Goal: Feedback & Contribution: Submit feedback/report problem

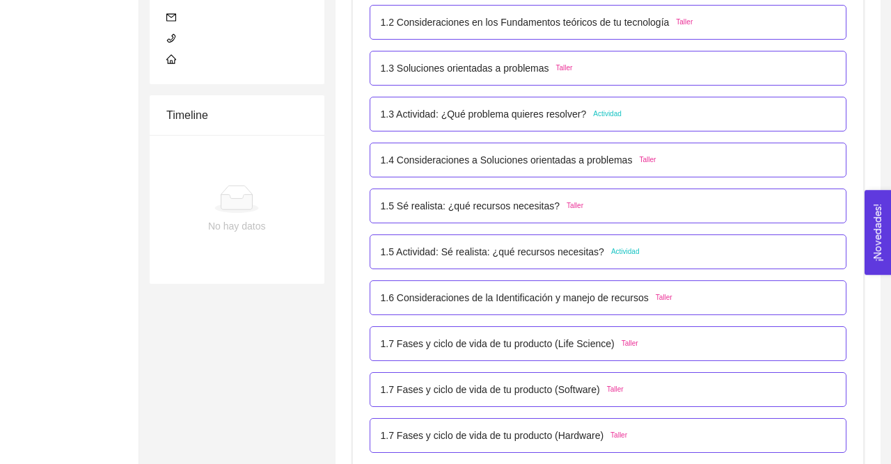
scroll to position [284, 0]
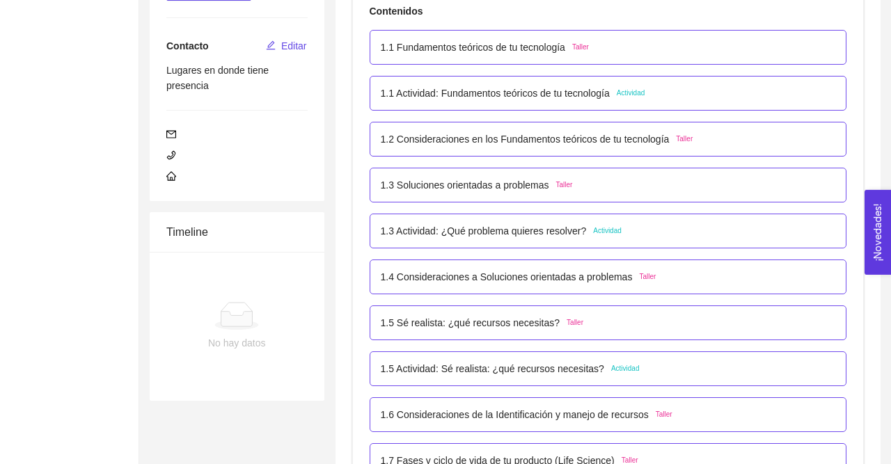
click at [469, 228] on p "1.3 Actividad: ¿Qué problema quieres resolver?" at bounding box center [484, 230] width 206 height 15
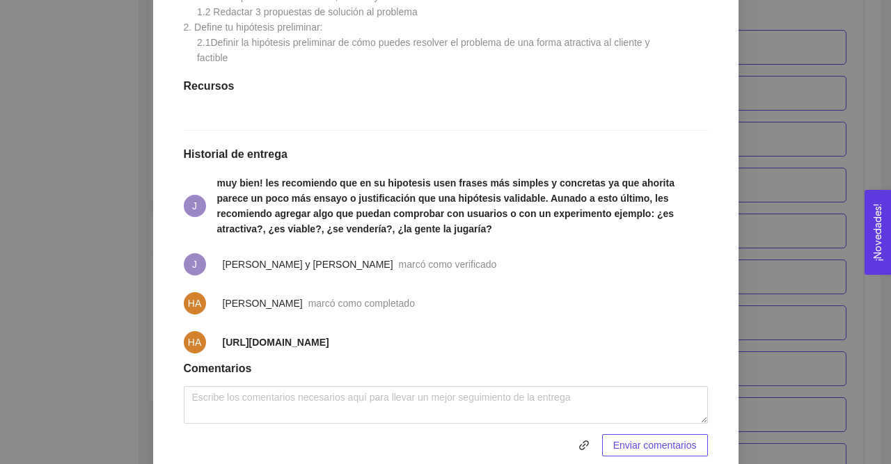
scroll to position [412, 0]
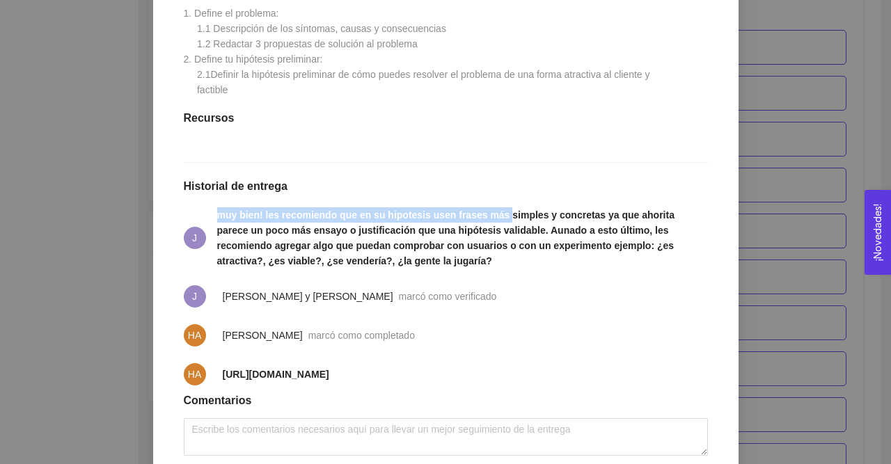
drag, startPoint x: 218, startPoint y: 225, endPoint x: 493, endPoint y: 226, distance: 275.6
click at [493, 226] on strong "muy bien! les recomiendo que en su hipotesis usen frases más simples y concreta…" at bounding box center [445, 237] width 457 height 57
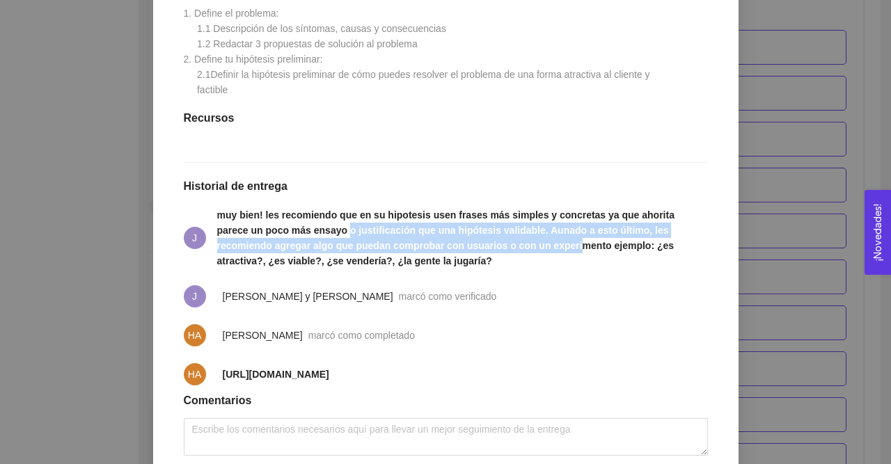
drag, startPoint x: 296, startPoint y: 244, endPoint x: 474, endPoint y: 255, distance: 178.5
click at [474, 255] on strong "muy bien! les recomiendo que en su hipotesis usen frases más simples y concreta…" at bounding box center [445, 237] width 457 height 57
click at [451, 243] on strong "muy bien! les recomiendo que en su hipotesis usen frases más simples y concreta…" at bounding box center [445, 237] width 457 height 57
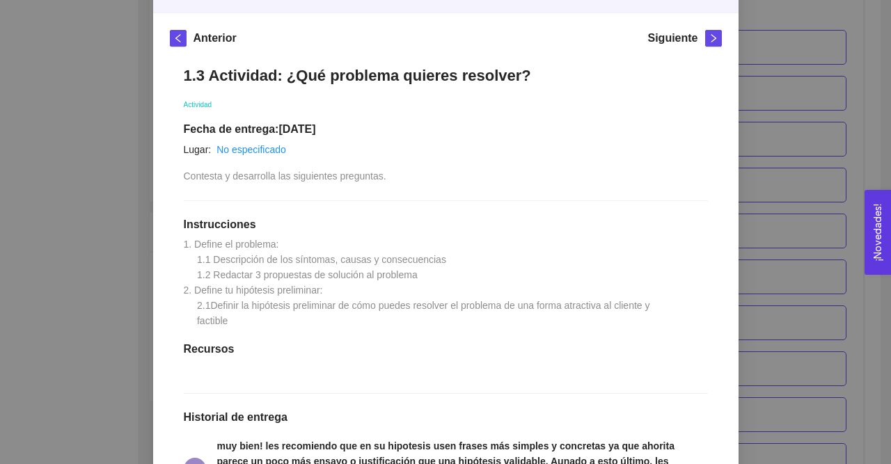
scroll to position [0, 0]
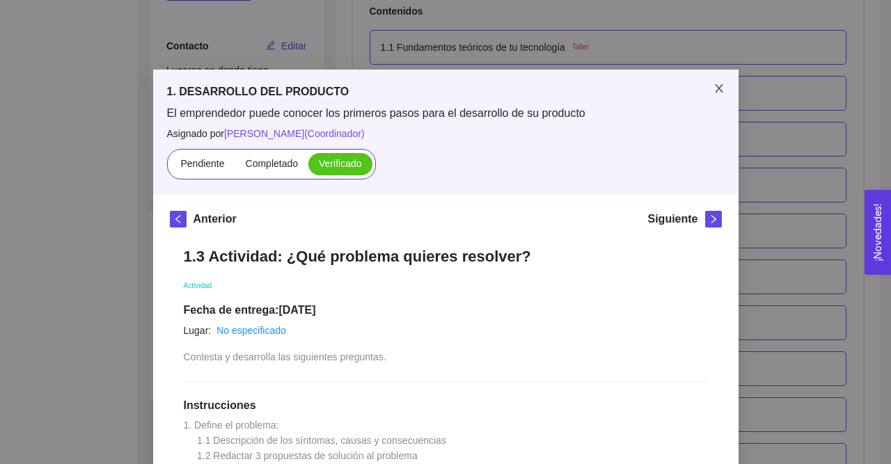
click at [716, 93] on icon "close" at bounding box center [719, 88] width 8 height 8
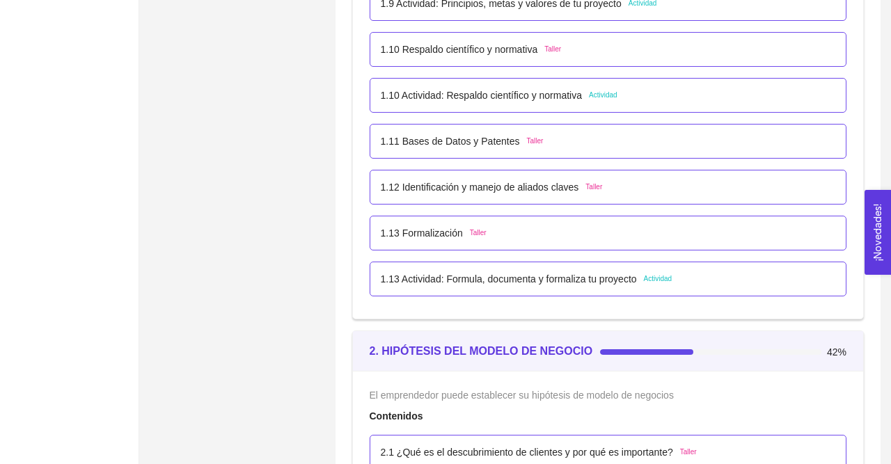
scroll to position [1018, 0]
click at [473, 276] on p "1.13 Actividad: Formula, documenta y formaliza tu proyecto" at bounding box center [509, 278] width 256 height 15
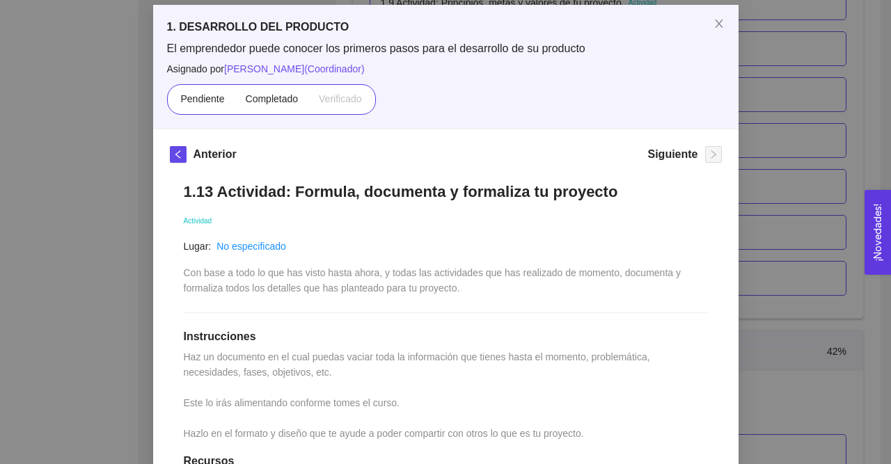
scroll to position [48, 0]
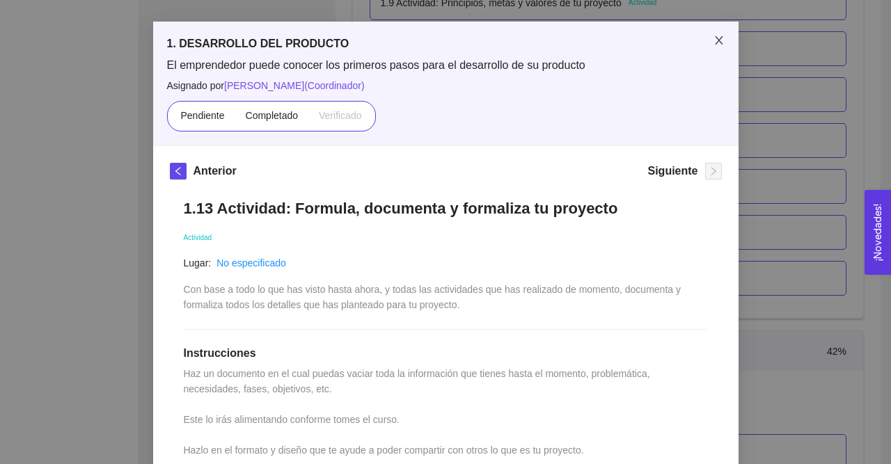
click at [715, 42] on icon "close" at bounding box center [718, 40] width 11 height 11
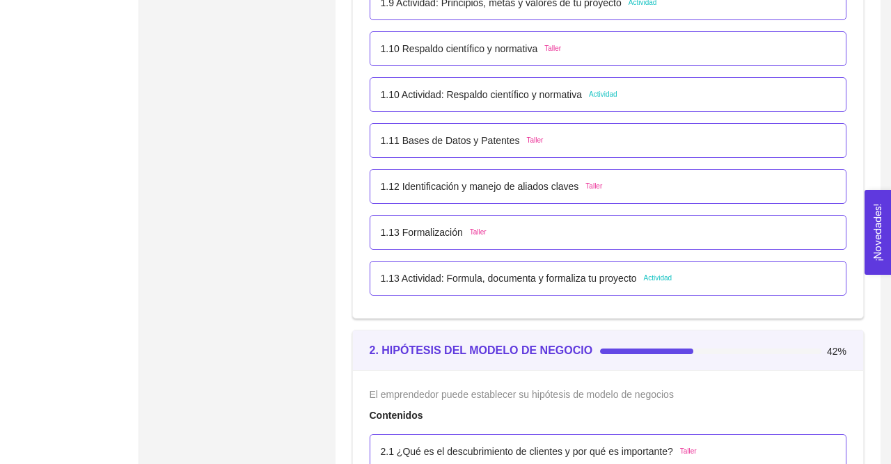
click at [539, 91] on p "1.10 Actividad: Respaldo científico y normativa" at bounding box center [482, 94] width 202 height 15
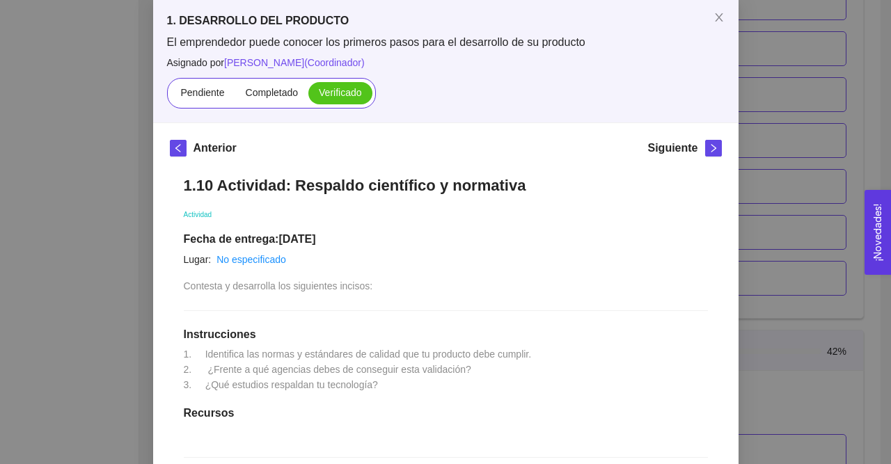
scroll to position [0, 0]
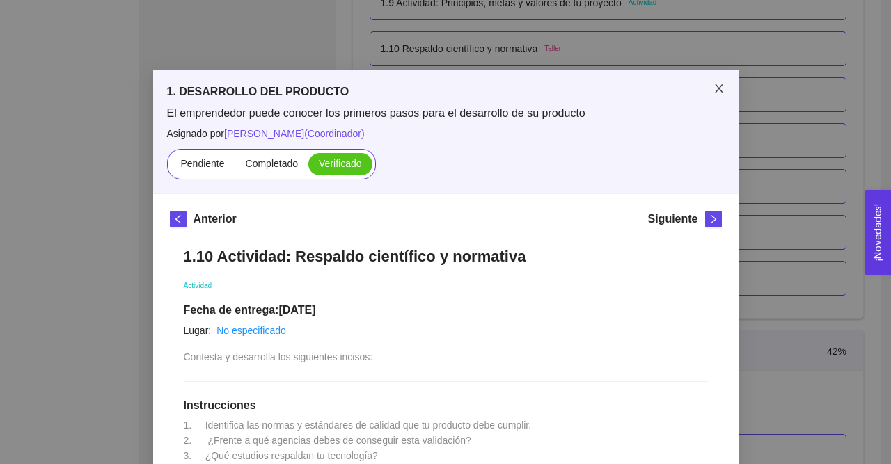
click at [714, 94] on icon "close" at bounding box center [718, 88] width 11 height 11
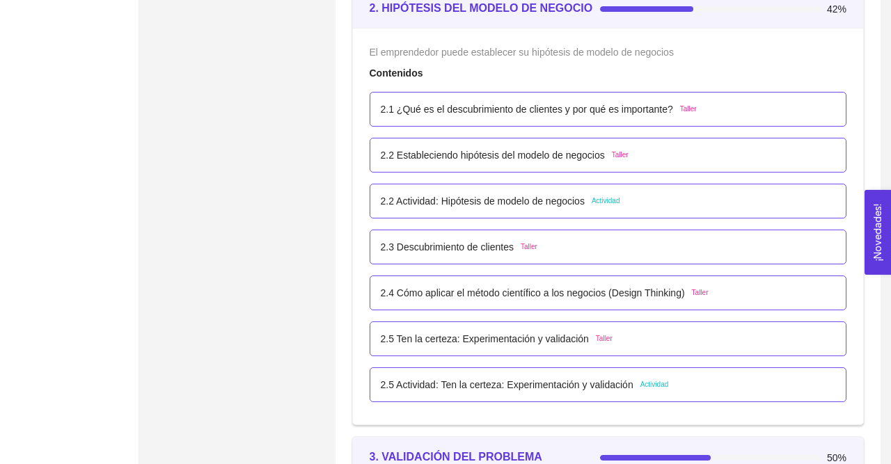
scroll to position [1296, 0]
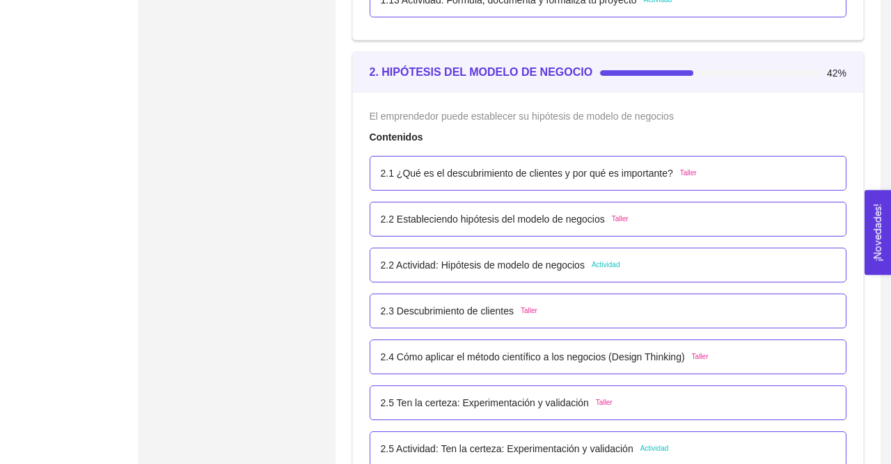
click at [500, 259] on p "2.2 Actividad: Hipótesis de modelo de negocios" at bounding box center [483, 265] width 204 height 15
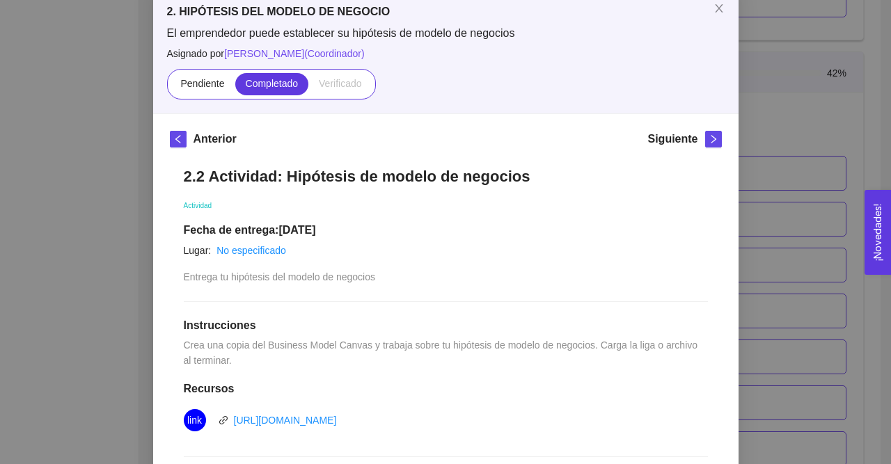
scroll to position [0, 0]
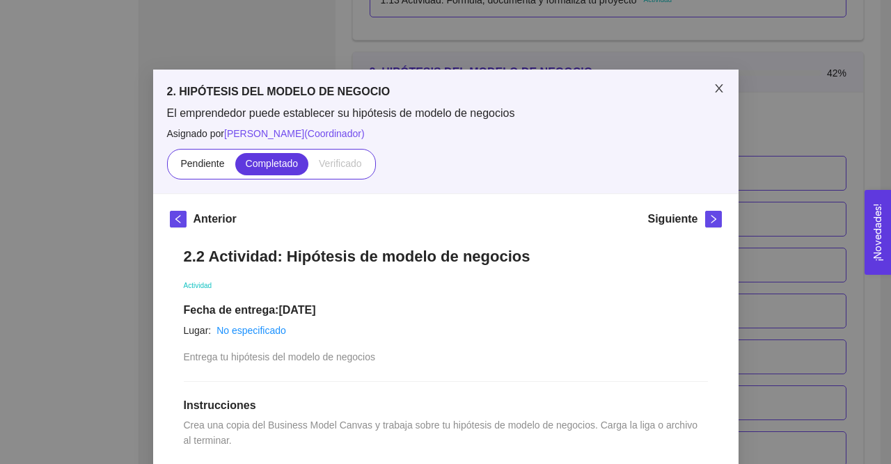
click at [718, 88] on icon "close" at bounding box center [719, 88] width 8 height 8
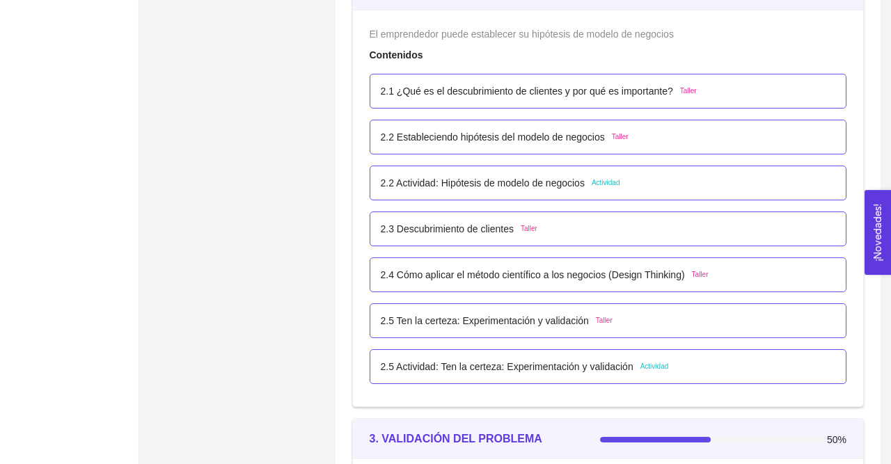
scroll to position [1386, 0]
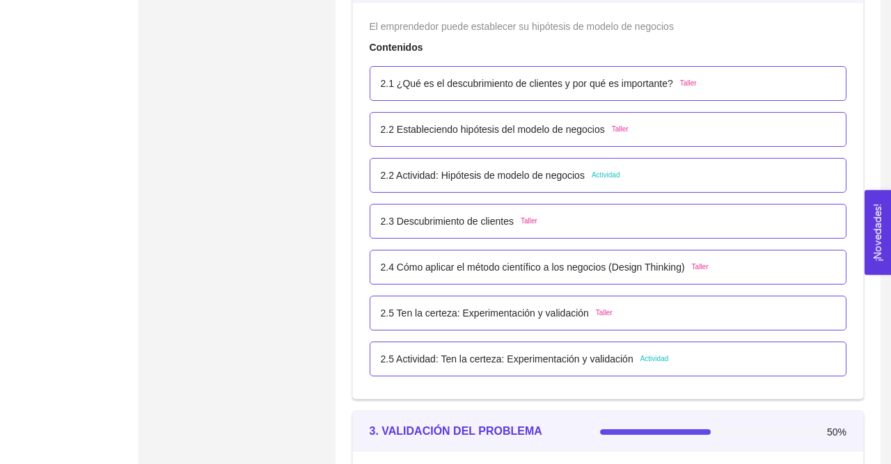
click at [486, 362] on p "2.5 Actividad: Ten la certeza: Experimentación y validación" at bounding box center [507, 358] width 253 height 15
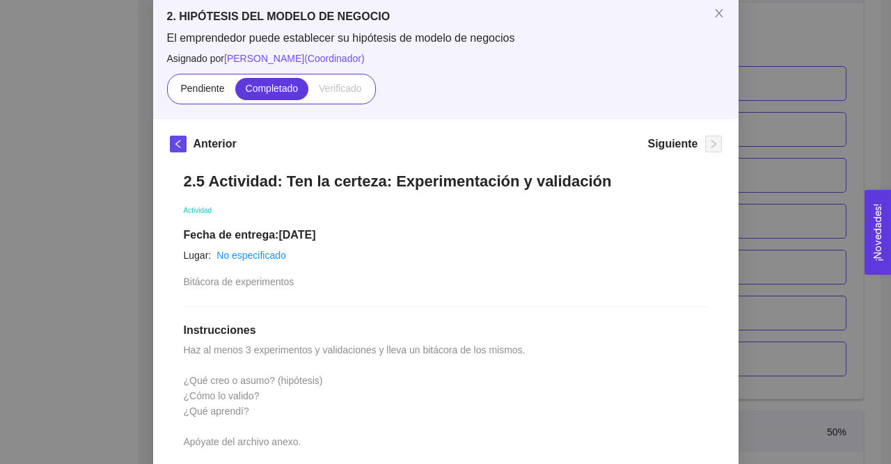
scroll to position [0, 0]
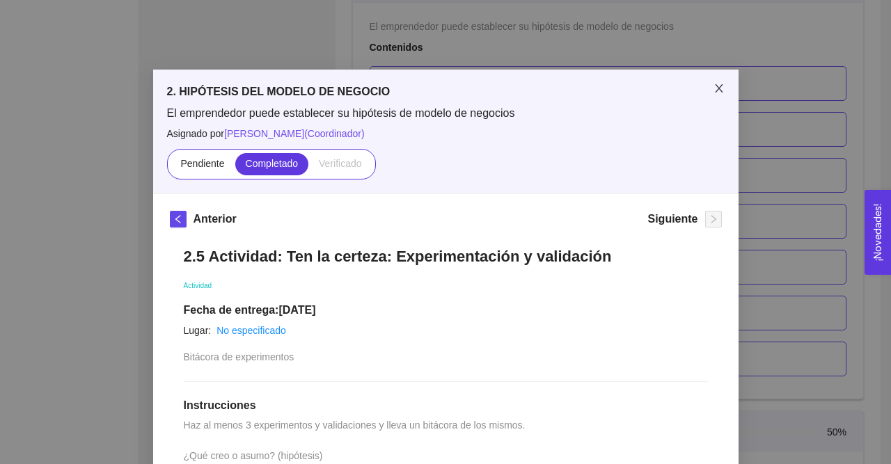
click at [728, 87] on span "Close" at bounding box center [718, 89] width 39 height 39
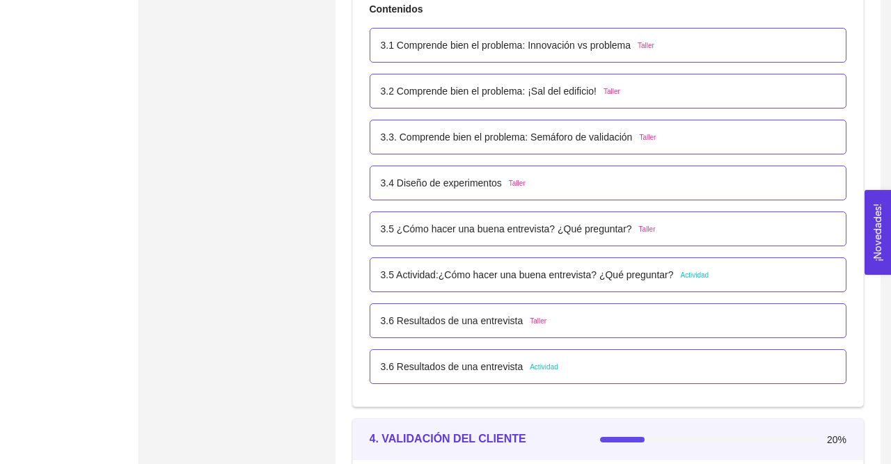
scroll to position [1874, 0]
click at [518, 274] on p "3.5 Actividad:¿Cómo hacer una buena entrevista? ¿Qué preguntar?" at bounding box center [527, 274] width 293 height 15
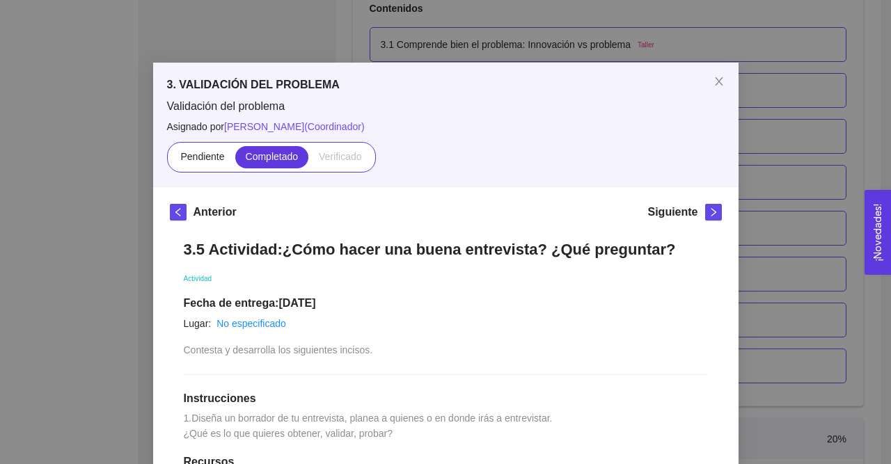
scroll to position [0, 0]
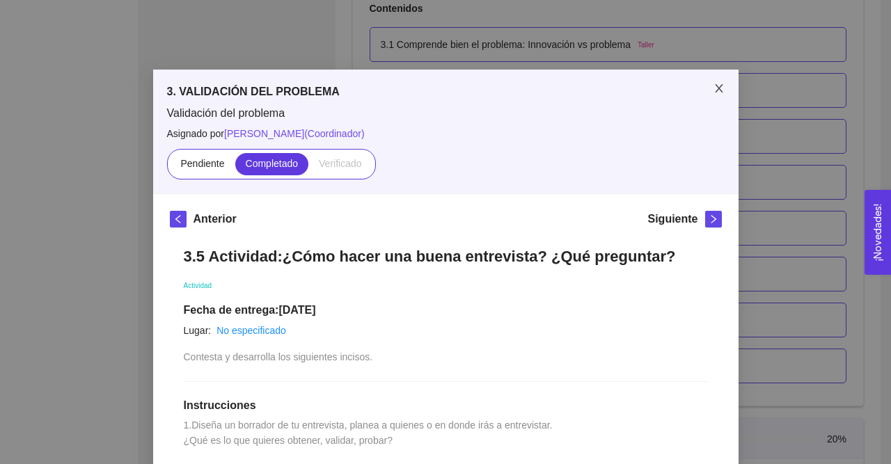
click at [718, 86] on icon "close" at bounding box center [718, 88] width 11 height 11
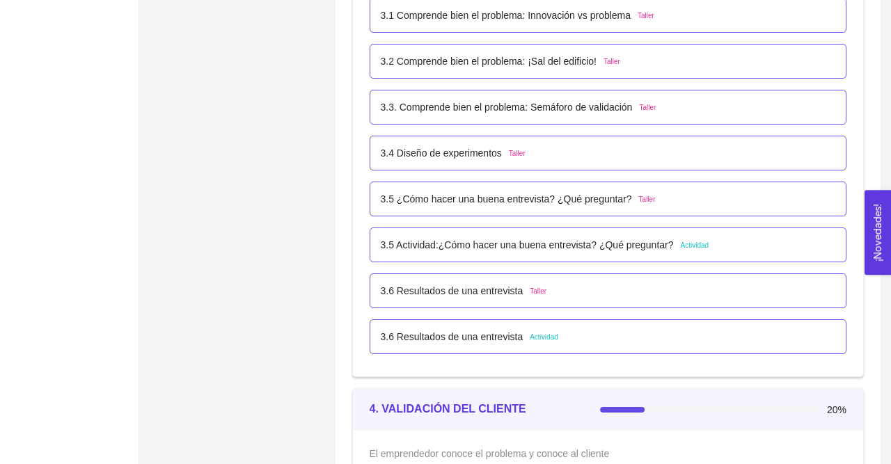
scroll to position [1929, 0]
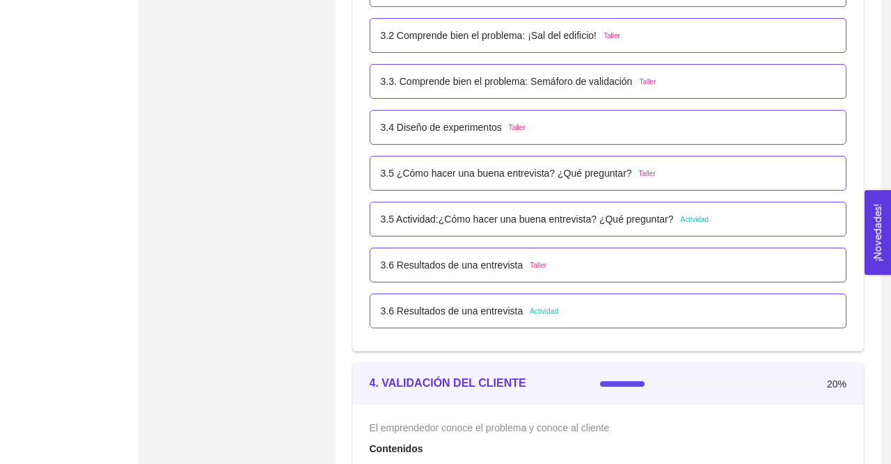
click at [475, 303] on p "3.6 Resultados de una entrevista" at bounding box center [452, 310] width 143 height 15
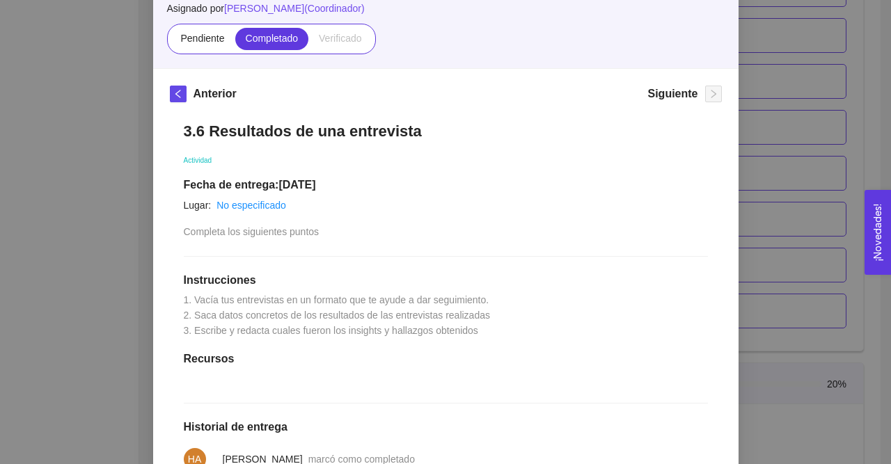
scroll to position [0, 0]
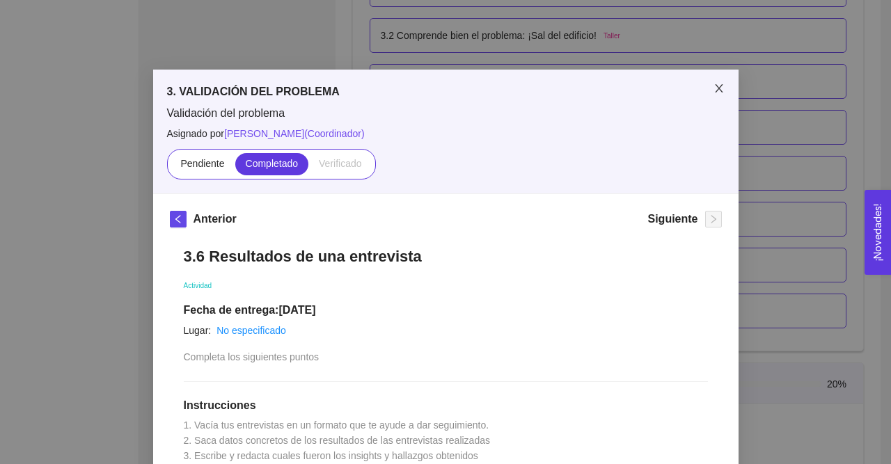
click at [718, 93] on icon "close" at bounding box center [718, 88] width 11 height 11
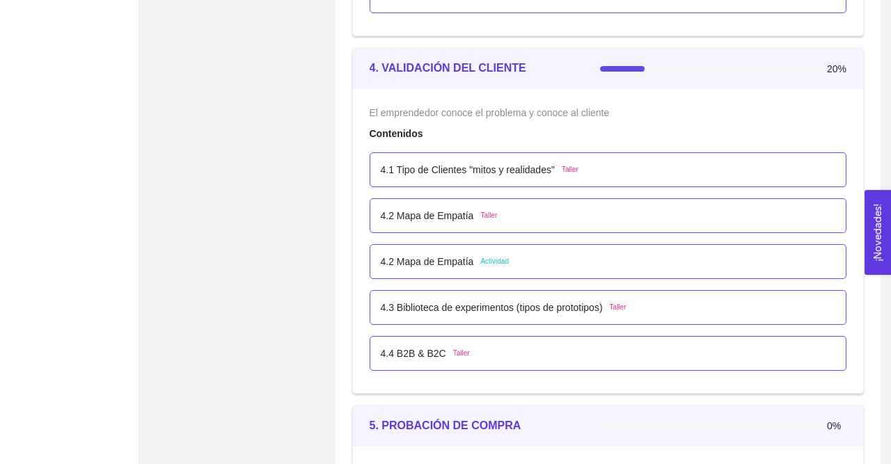
scroll to position [2245, 0]
click at [404, 255] on p "4.2 Mapa de Empatía" at bounding box center [427, 260] width 93 height 15
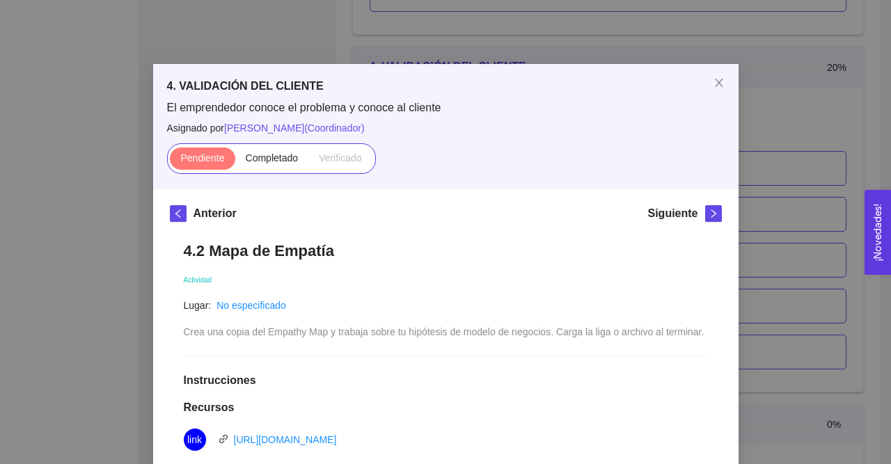
scroll to position [0, 0]
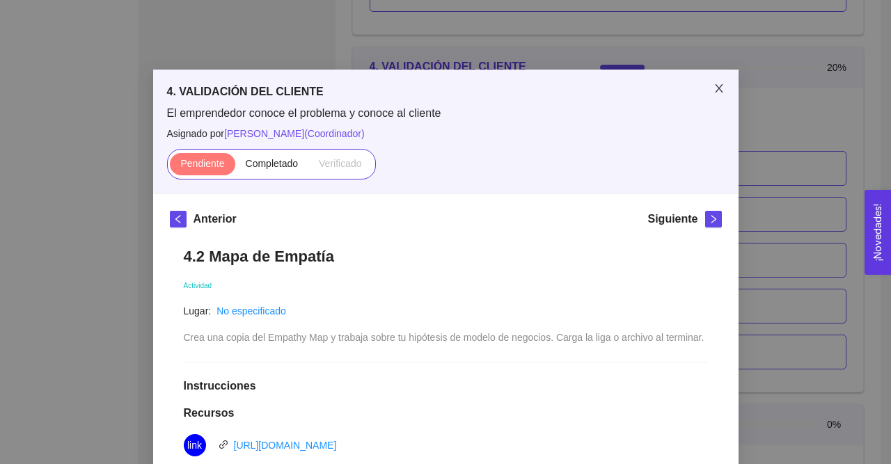
click at [724, 87] on icon "close" at bounding box center [718, 88] width 11 height 11
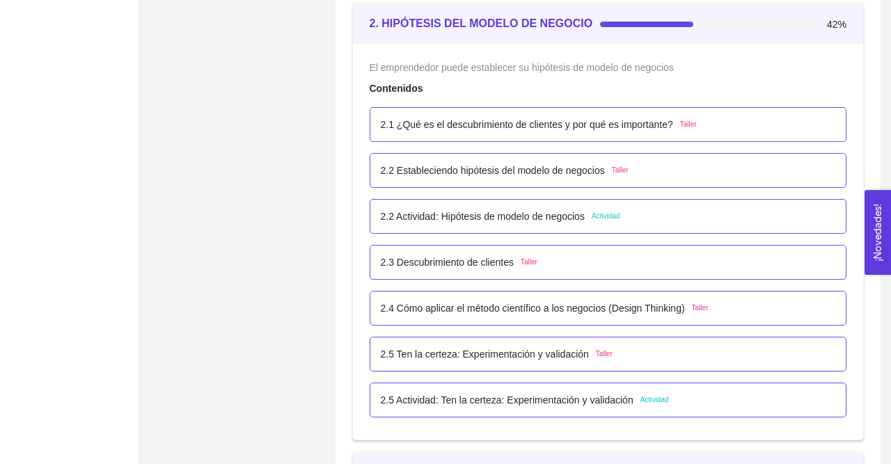
scroll to position [1377, 0]
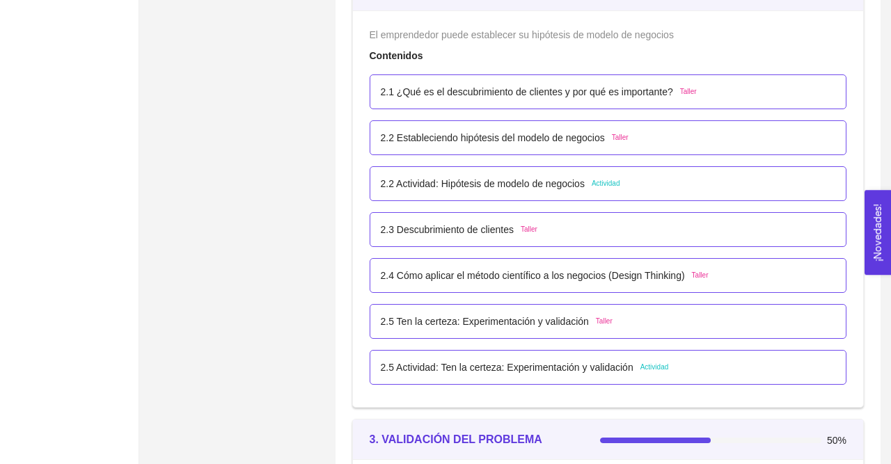
click at [461, 186] on p "2.2 Actividad: Hipótesis de modelo de negocios" at bounding box center [483, 183] width 204 height 15
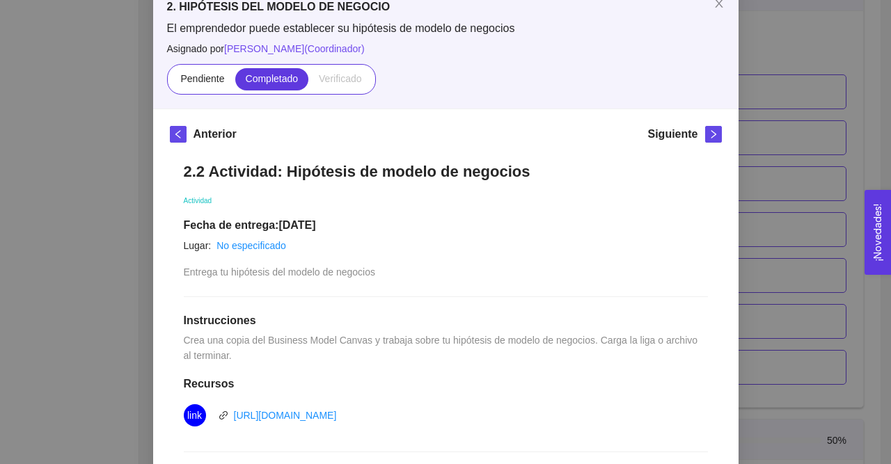
scroll to position [77, 0]
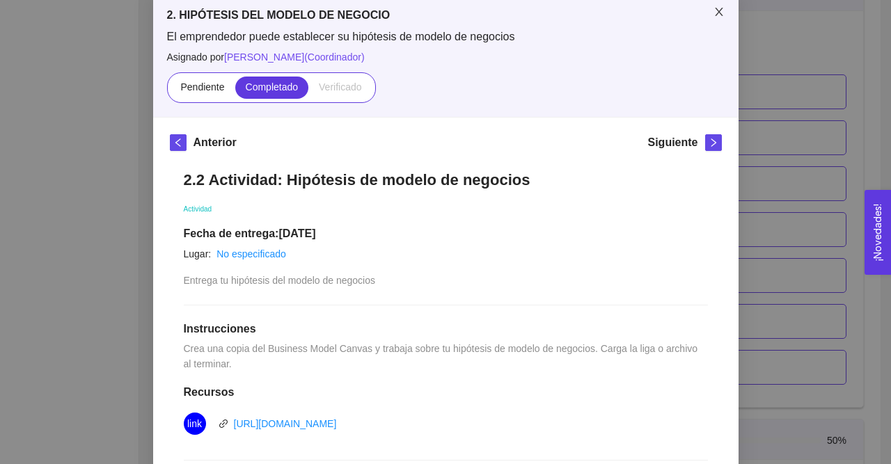
click at [719, 17] on icon "close" at bounding box center [718, 11] width 11 height 11
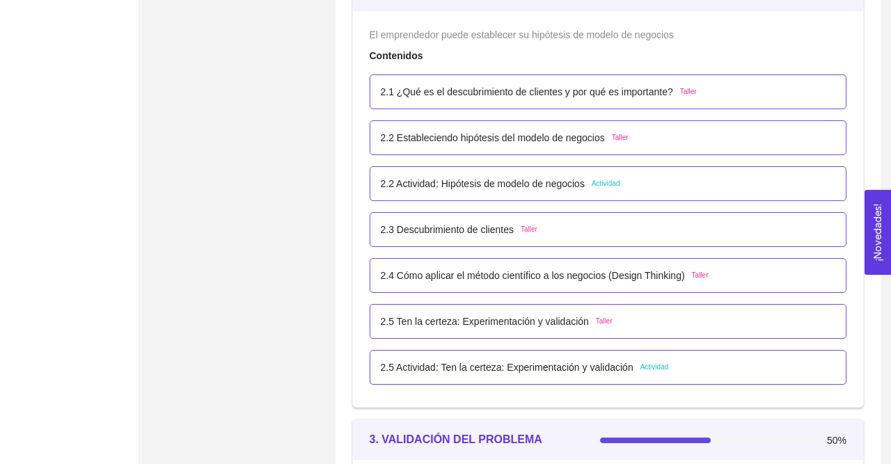
click at [520, 367] on p "2.5 Actividad: Ten la certeza: Experimentación y validación" at bounding box center [507, 367] width 253 height 15
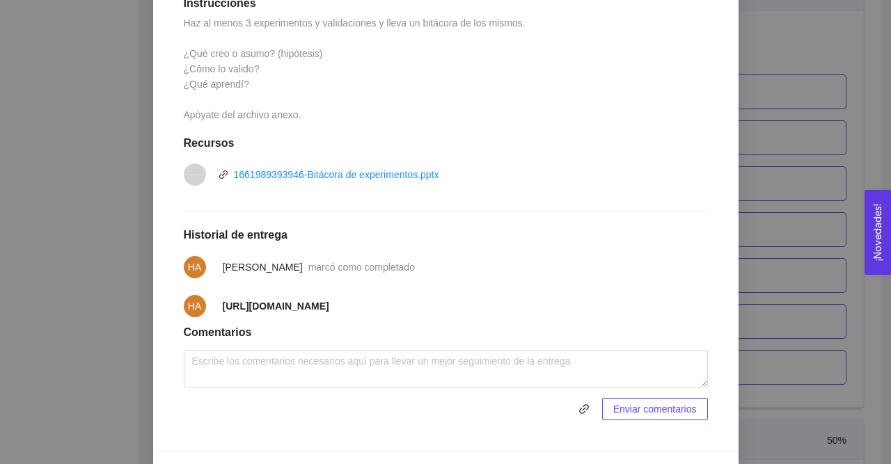
scroll to position [403, 0]
drag, startPoint x: 216, startPoint y: 305, endPoint x: 242, endPoint y: 306, distance: 25.1
click at [242, 306] on li "HA [URL][DOMAIN_NAME]" at bounding box center [446, 305] width 524 height 39
click at [242, 306] on strong "[URL][DOMAIN_NAME]" at bounding box center [276, 305] width 106 height 11
drag, startPoint x: 220, startPoint y: 306, endPoint x: 709, endPoint y: 312, distance: 488.6
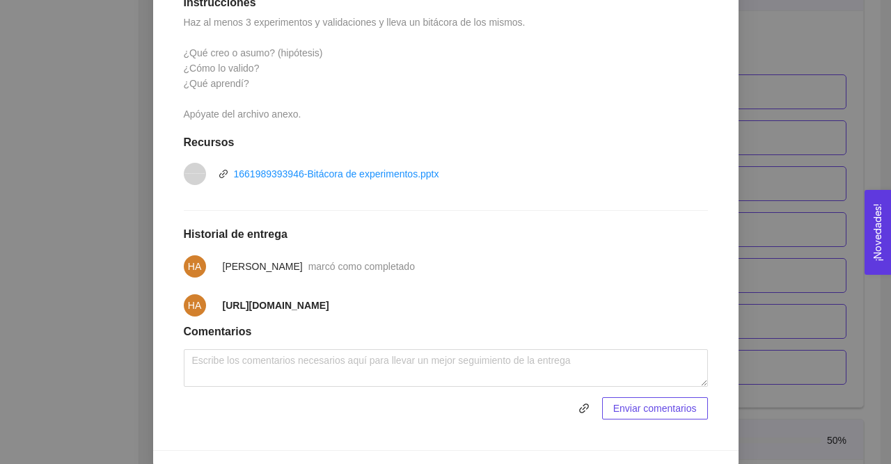
click at [709, 312] on div "2.5 Actividad: Ten la certeza: Experimentación y validación Actividad Fecha de …" at bounding box center [446, 131] width 552 height 603
copy strong "[URL][DOMAIN_NAME]"
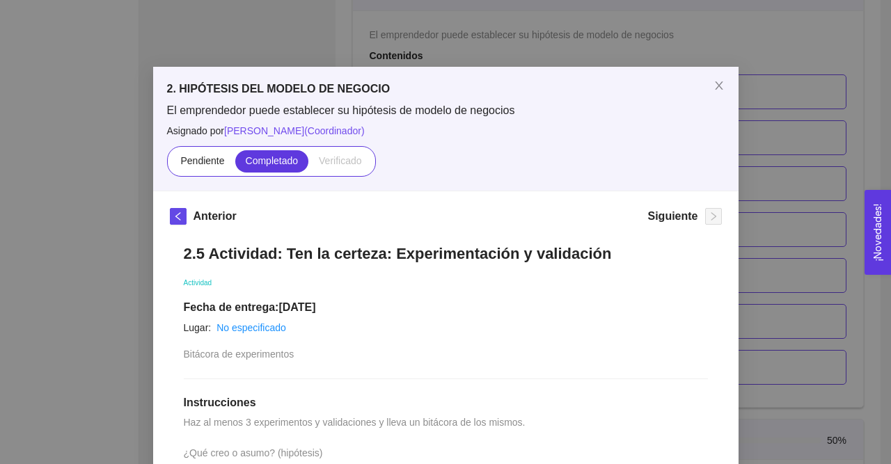
scroll to position [0, 0]
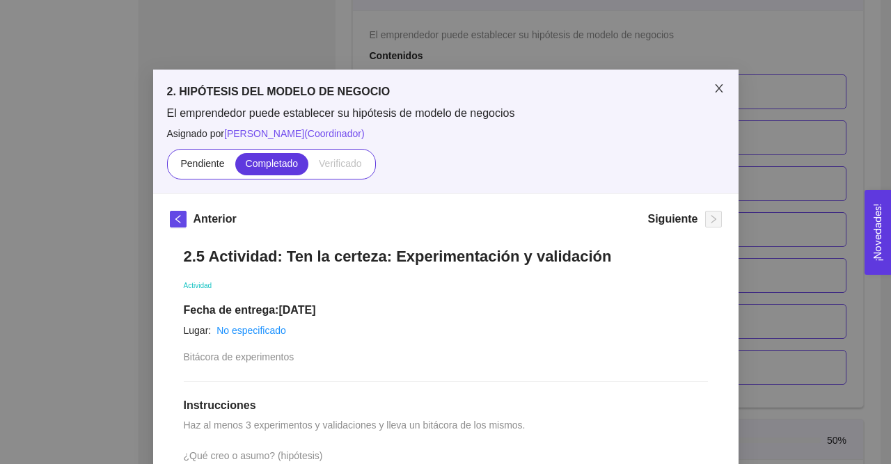
click at [720, 94] on icon "close" at bounding box center [718, 88] width 11 height 11
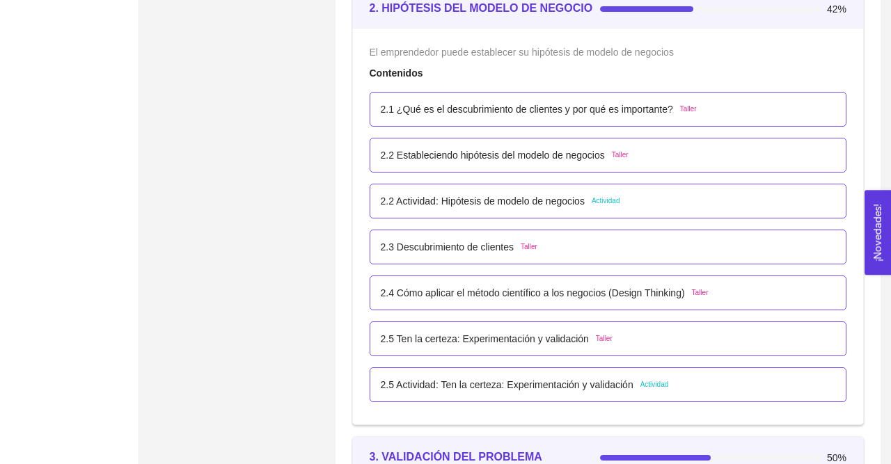
scroll to position [1359, 0]
click at [532, 202] on p "2.2 Actividad: Hipótesis de modelo de negocios" at bounding box center [483, 201] width 204 height 15
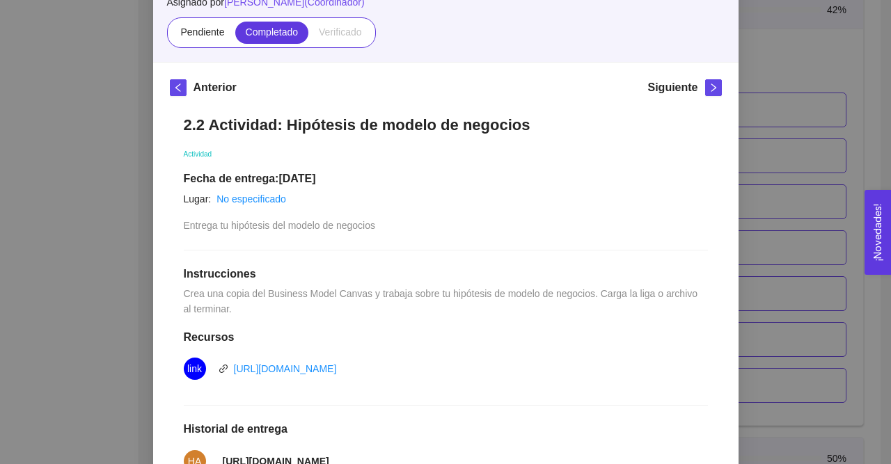
scroll to position [0, 0]
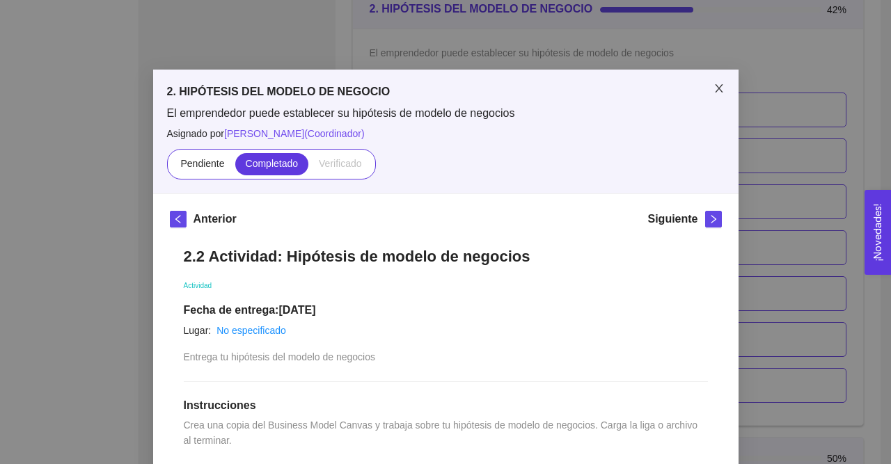
click at [718, 89] on icon "close" at bounding box center [719, 88] width 8 height 8
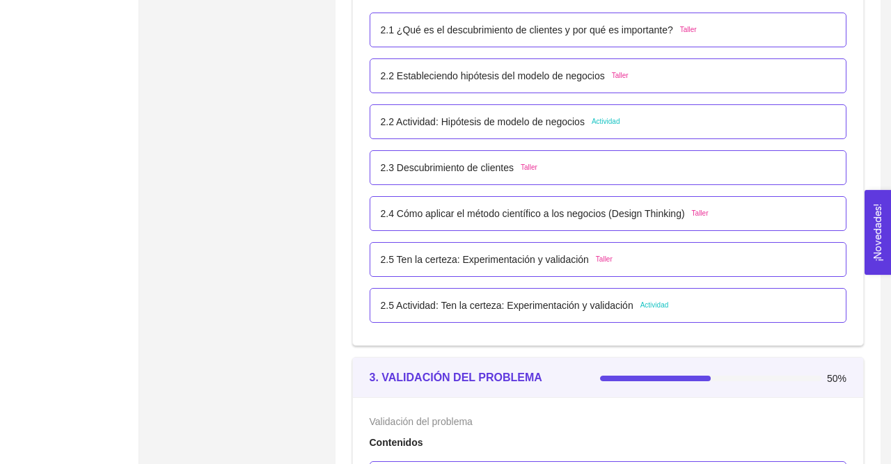
scroll to position [1441, 0]
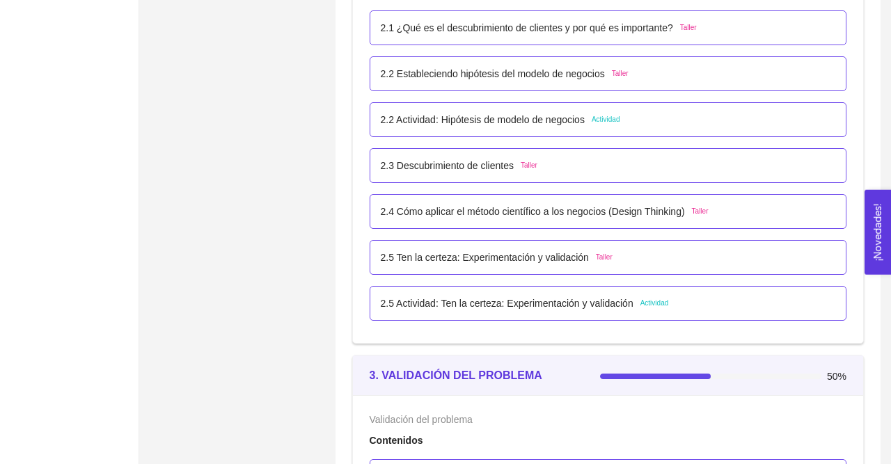
click at [530, 307] on p "2.5 Actividad: Ten la certeza: Experimentación y validación" at bounding box center [507, 303] width 253 height 15
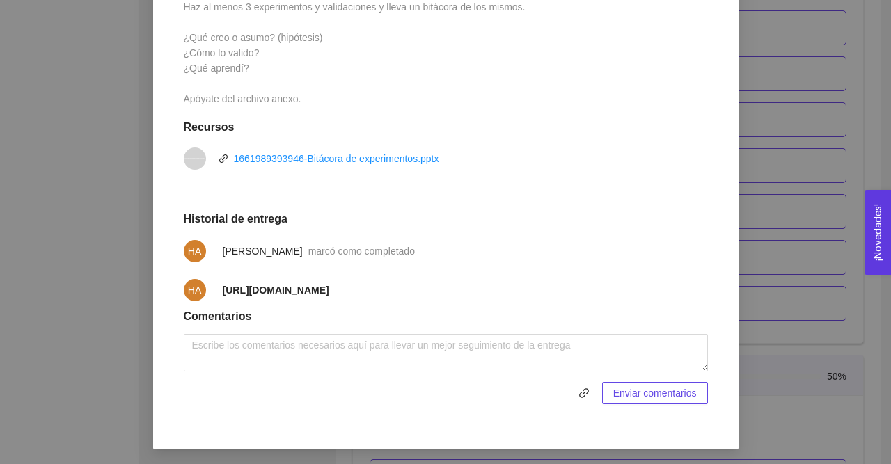
scroll to position [0, 0]
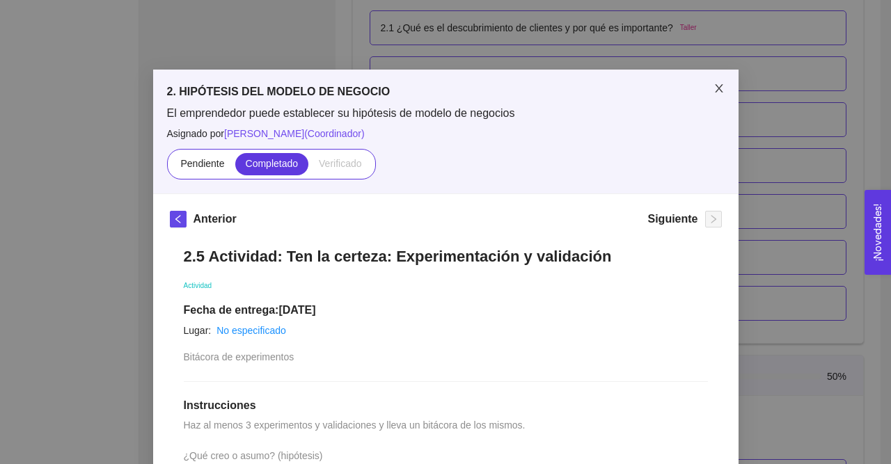
click at [718, 88] on icon "close" at bounding box center [719, 88] width 8 height 8
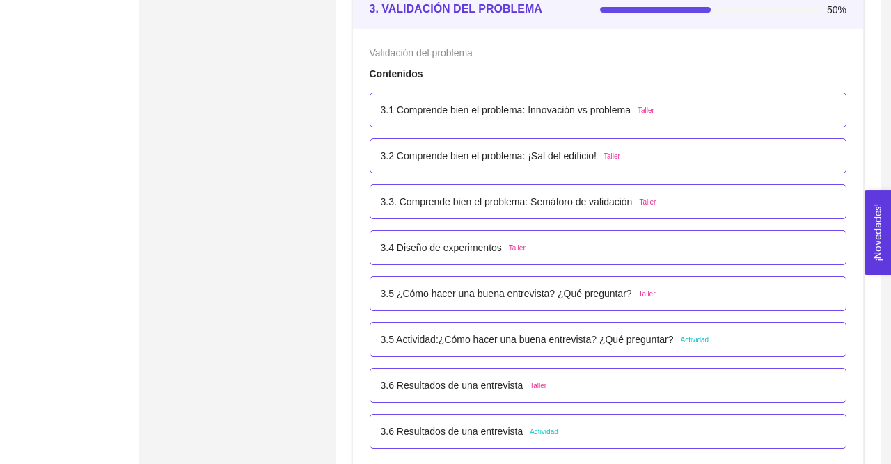
scroll to position [1809, 0]
click at [538, 336] on p "3.5 Actividad:¿Cómo hacer una buena entrevista? ¿Qué preguntar?" at bounding box center [527, 338] width 293 height 15
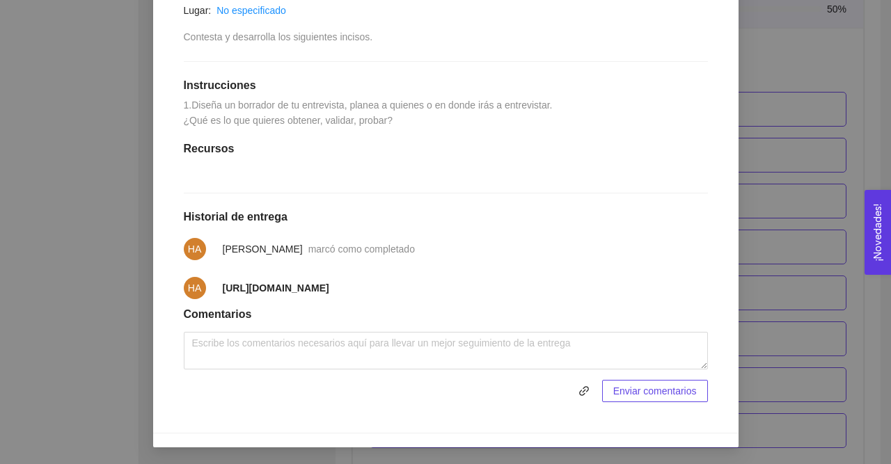
scroll to position [0, 0]
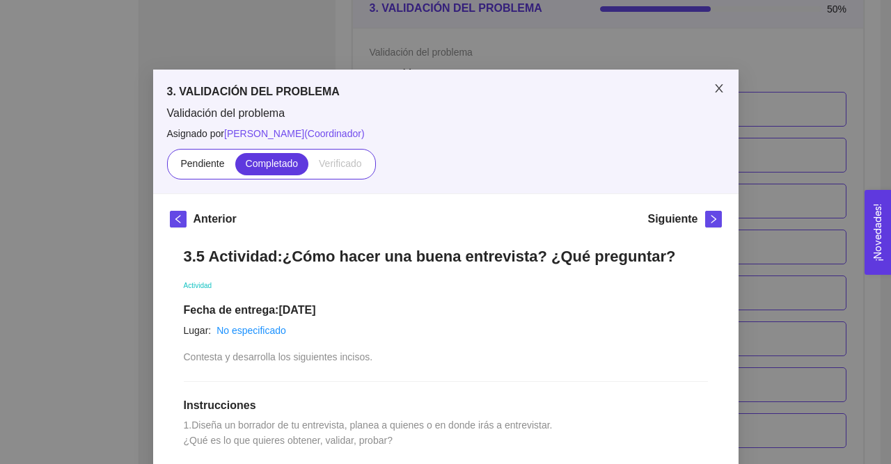
click at [718, 87] on icon "close" at bounding box center [718, 88] width 11 height 11
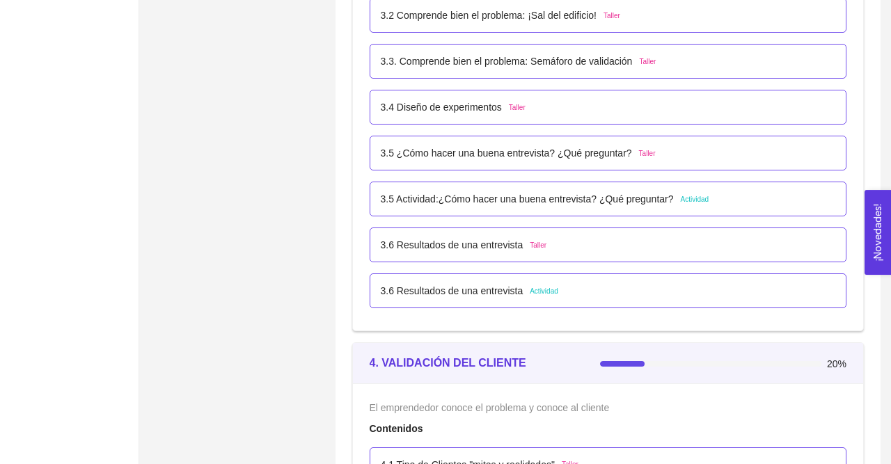
scroll to position [1950, 0]
click at [463, 290] on p "3.6 Resultados de una entrevista" at bounding box center [452, 289] width 143 height 15
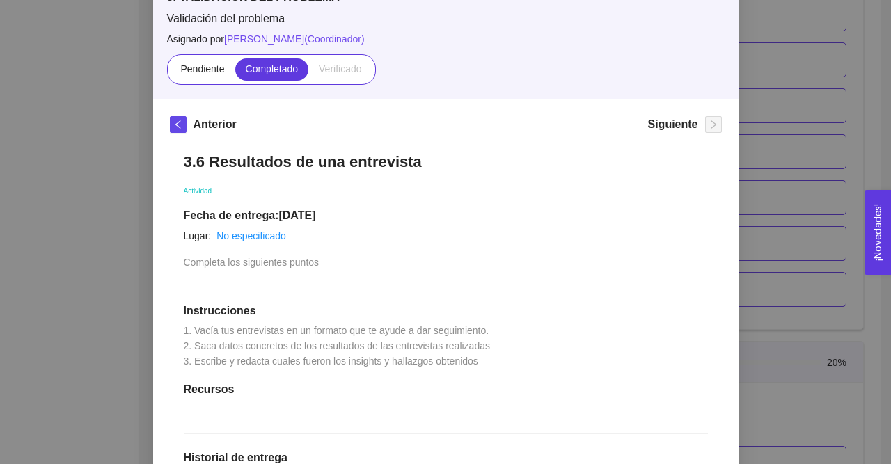
scroll to position [0, 0]
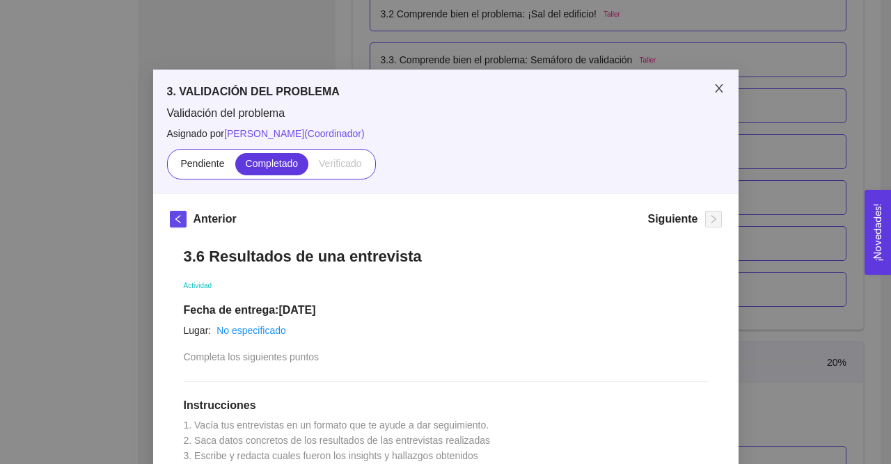
click at [720, 95] on span "Close" at bounding box center [718, 89] width 39 height 39
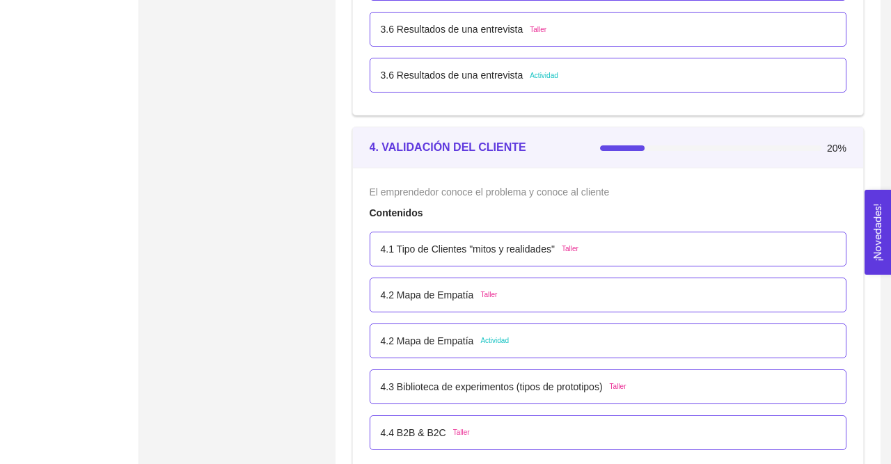
scroll to position [2226, 0]
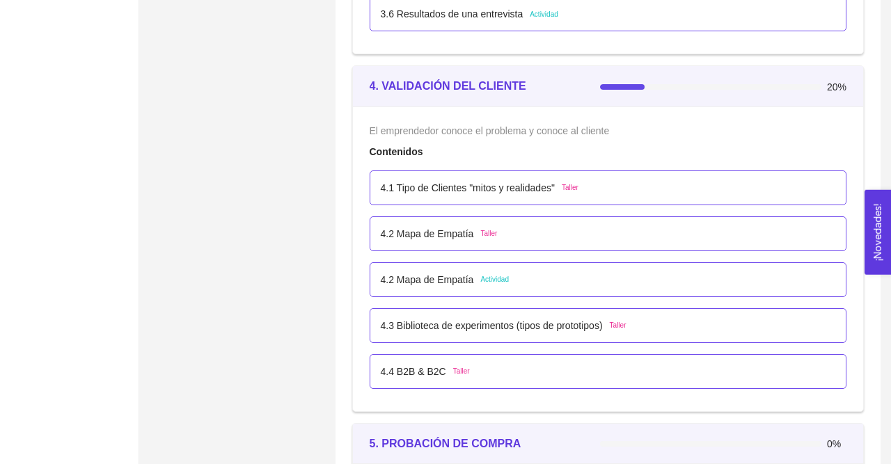
click at [434, 280] on p "4.2 Mapa de Empatía" at bounding box center [427, 279] width 93 height 15
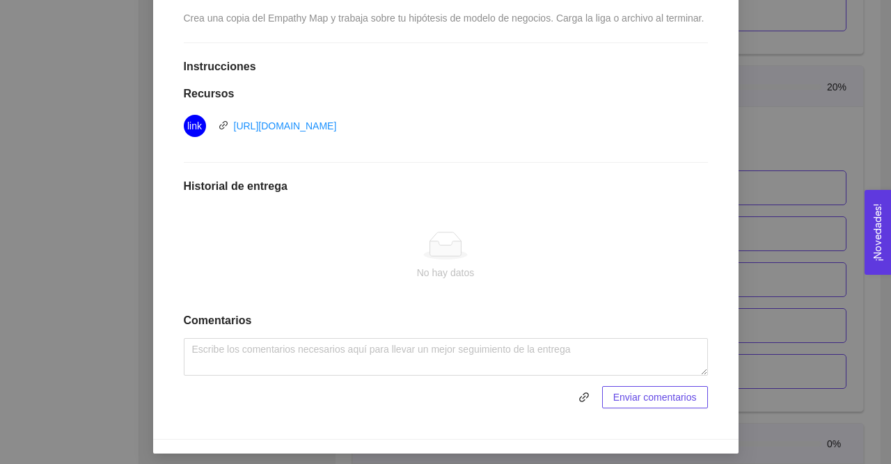
scroll to position [324, 0]
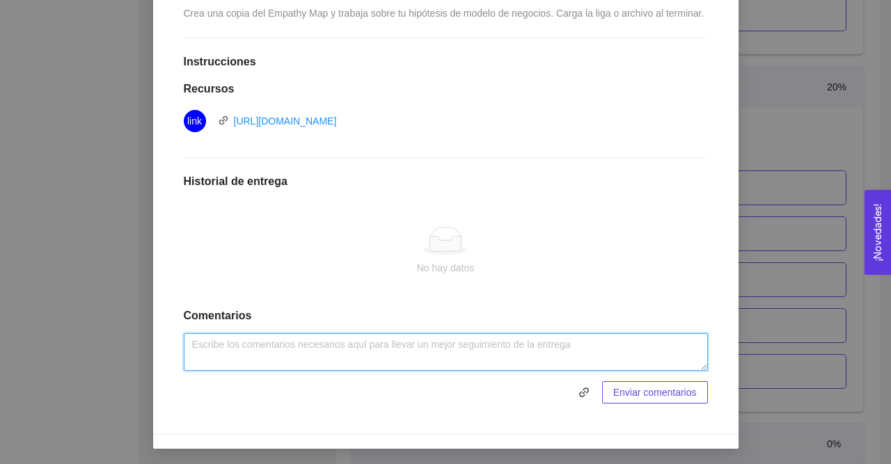
click at [308, 349] on textarea at bounding box center [446, 352] width 524 height 38
paste textarea "[URL][DOMAIN_NAME]"
type textarea "[URL][DOMAIN_NAME]"
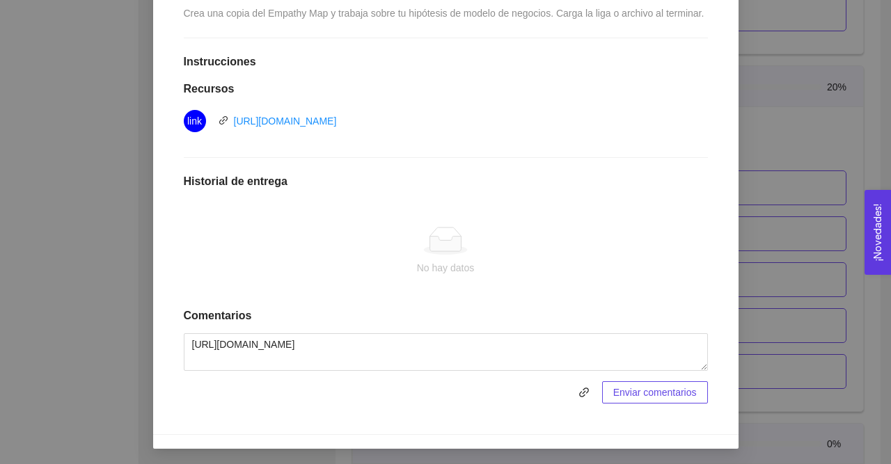
click at [679, 393] on span "Enviar comentarios" at bounding box center [655, 392] width 84 height 15
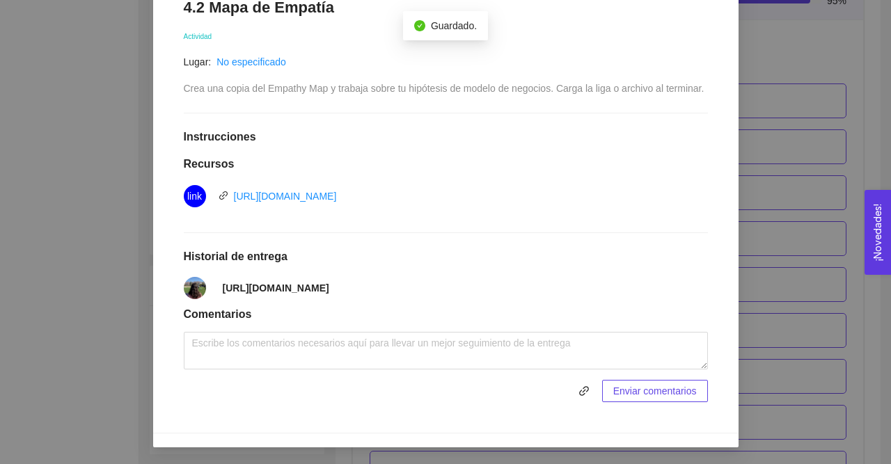
scroll to position [26, 0]
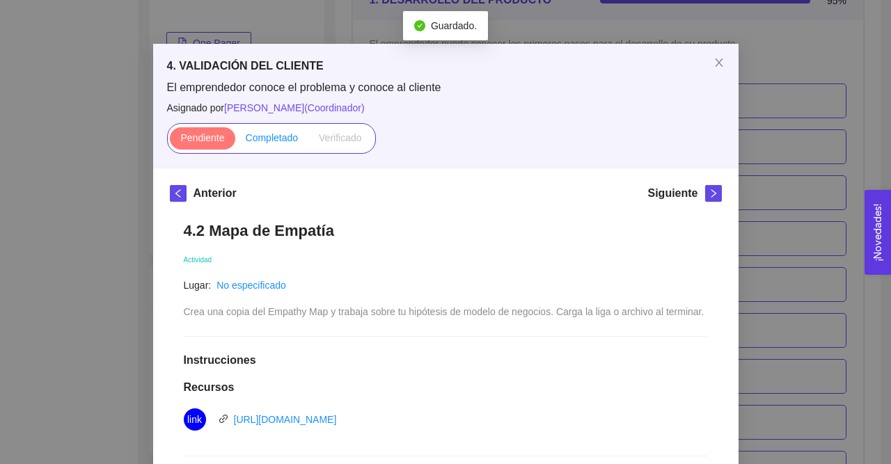
click at [272, 145] on label "Completado" at bounding box center [272, 138] width 74 height 22
click at [235, 141] on input "Completado" at bounding box center [235, 141] width 0 height 0
click at [716, 57] on span "Close" at bounding box center [718, 63] width 39 height 39
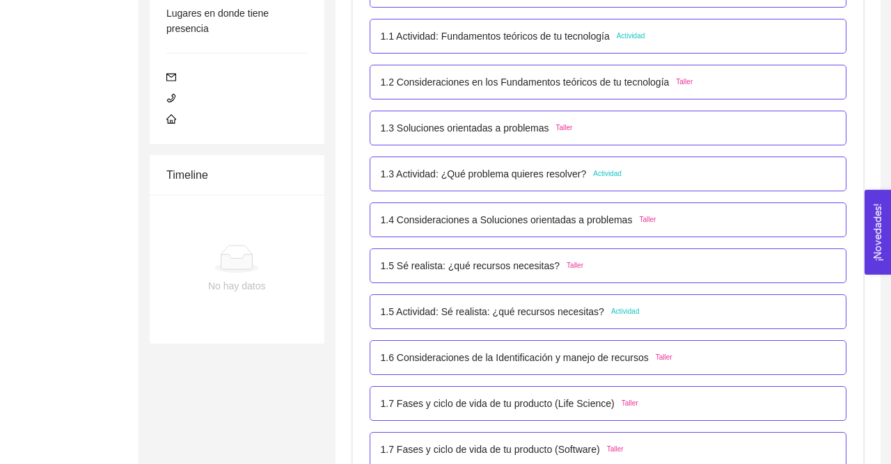
scroll to position [340, 0]
click at [485, 175] on p "1.3 Actividad: ¿Qué problema quieres resolver?" at bounding box center [484, 175] width 206 height 15
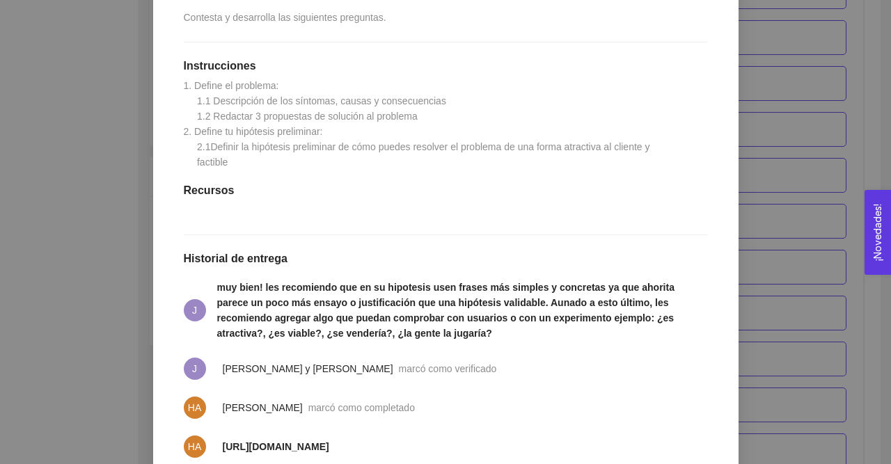
scroll to position [341, 0]
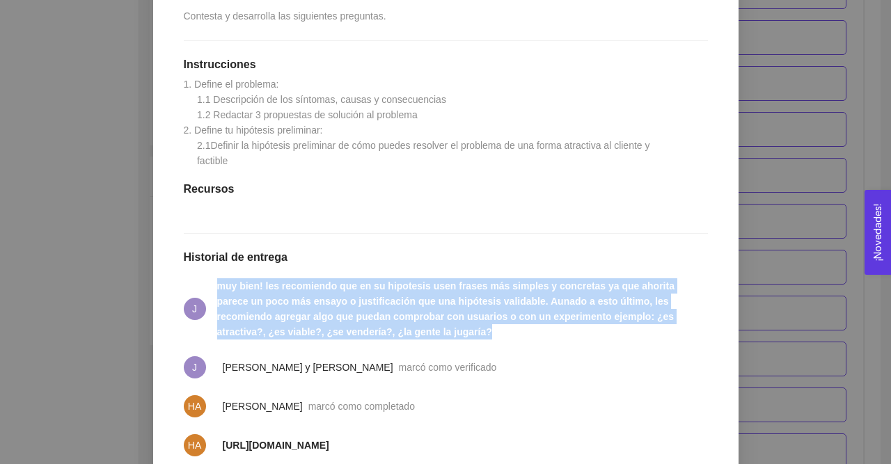
drag, startPoint x: 357, startPoint y: 349, endPoint x: 219, endPoint y: 301, distance: 146.6
click at [219, 301] on span "muy bien! les recomiendo que en su hipotesis usen frases más simples y concreta…" at bounding box center [462, 308] width 491 height 61
copy strong "muy bien! les recomiendo que en su hipotesis usen frases más simples y concreta…"
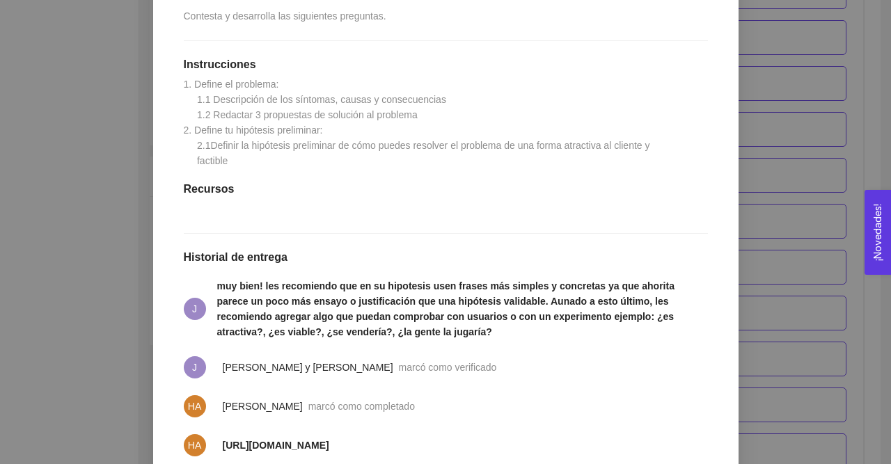
click at [809, 132] on div "1. DESARROLLO DEL PRODUCTO El emprendedor puede conocer los primeros pasos para…" at bounding box center [445, 232] width 891 height 464
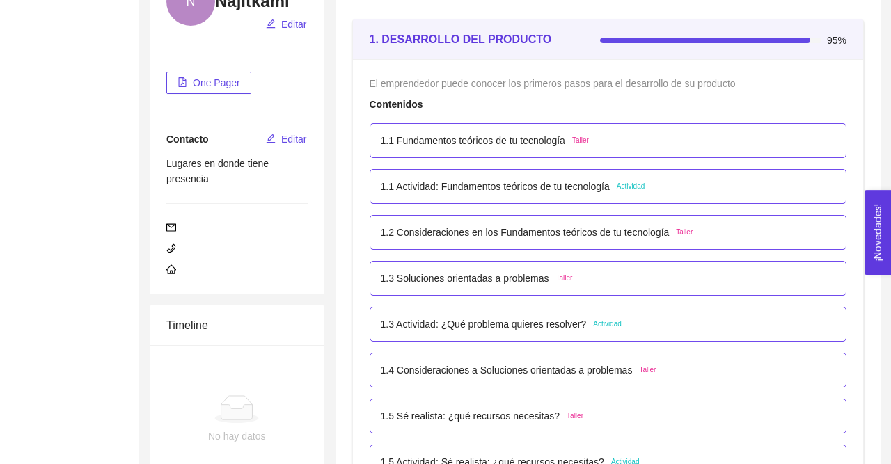
scroll to position [189, 0]
click at [493, 176] on div "1.1 Actividad: Fundamentos teóricos de tu tecnología Actividad" at bounding box center [608, 188] width 477 height 35
click at [490, 182] on p "1.1 Actividad: Fundamentos teóricos de tu tecnología" at bounding box center [495, 187] width 229 height 15
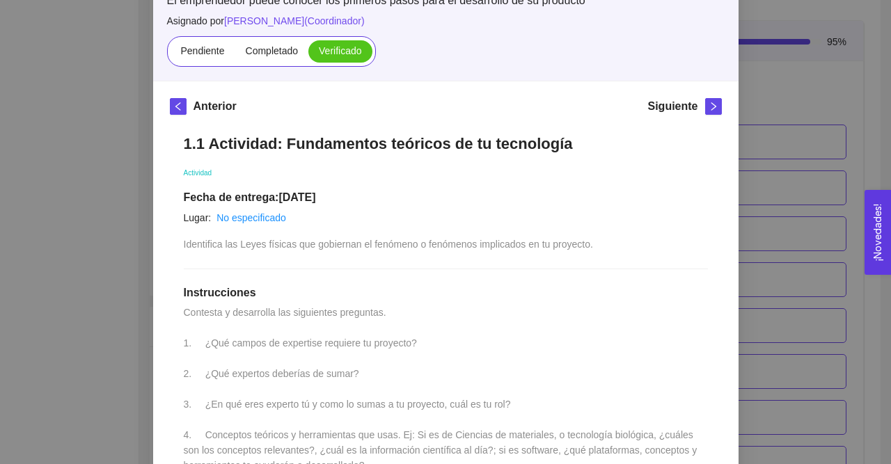
scroll to position [0, 0]
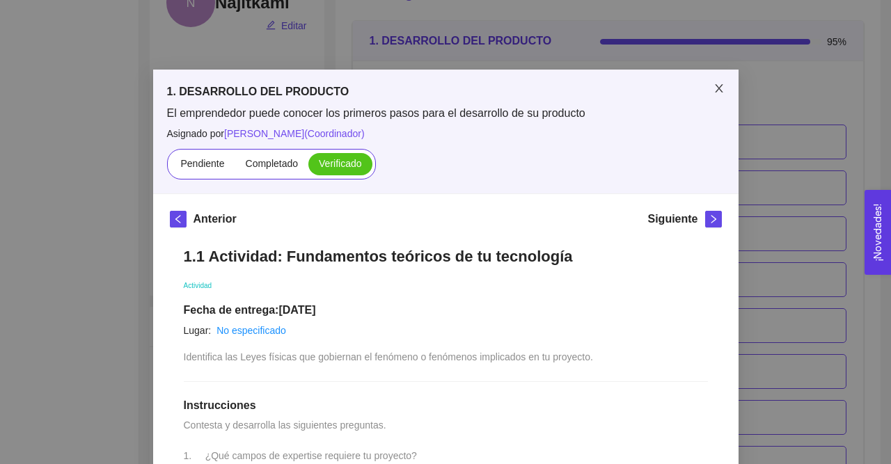
click at [722, 93] on icon "close" at bounding box center [718, 88] width 11 height 11
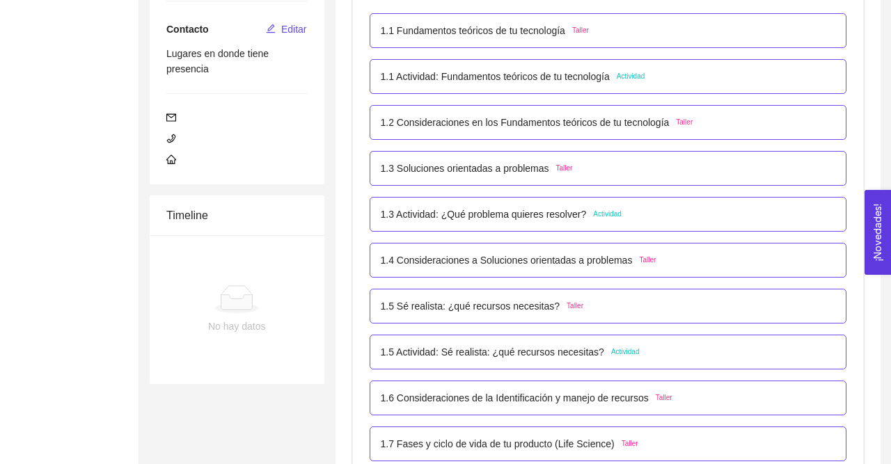
scroll to position [384, 0]
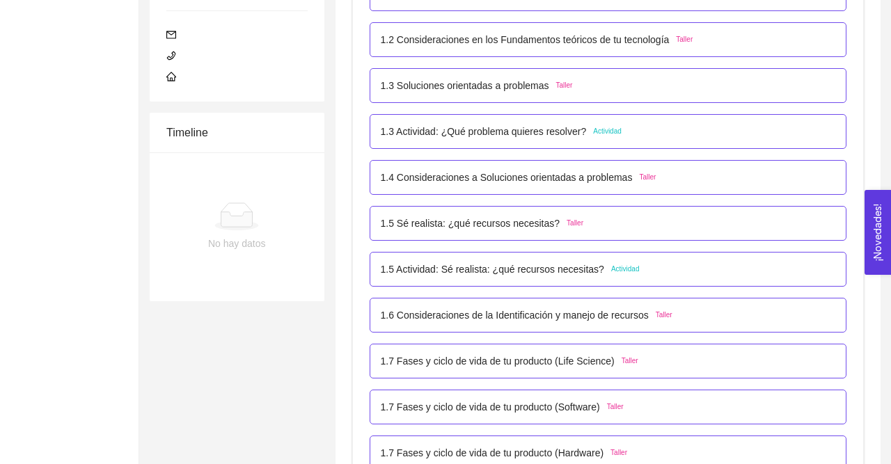
click at [510, 259] on div "1.5 Actividad: Sé realista: ¿qué recursos necesitas? Actividad" at bounding box center [608, 269] width 477 height 35
click at [514, 269] on p "1.5 Actividad: Sé realista: ¿qué recursos necesitas?" at bounding box center [492, 269] width 223 height 15
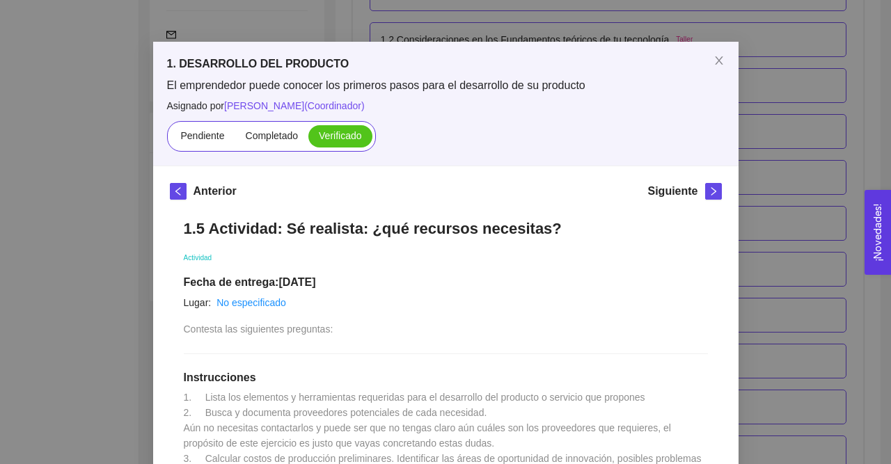
scroll to position [0, 0]
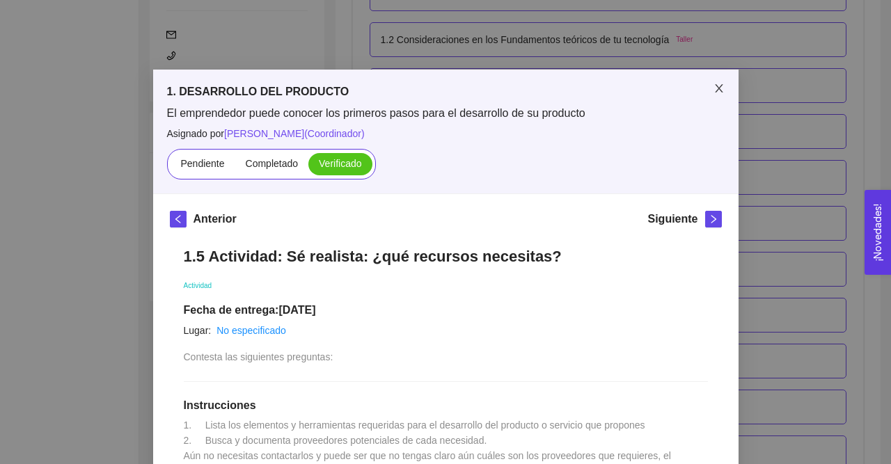
click at [718, 90] on icon "close" at bounding box center [718, 88] width 11 height 11
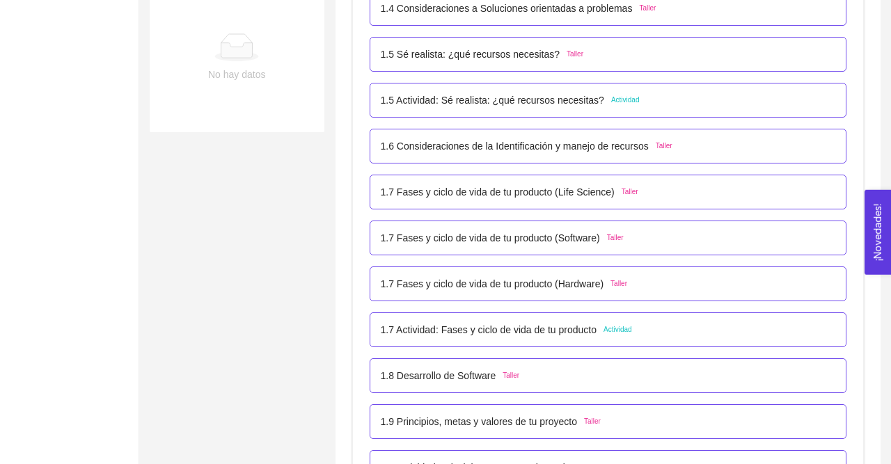
scroll to position [557, 0]
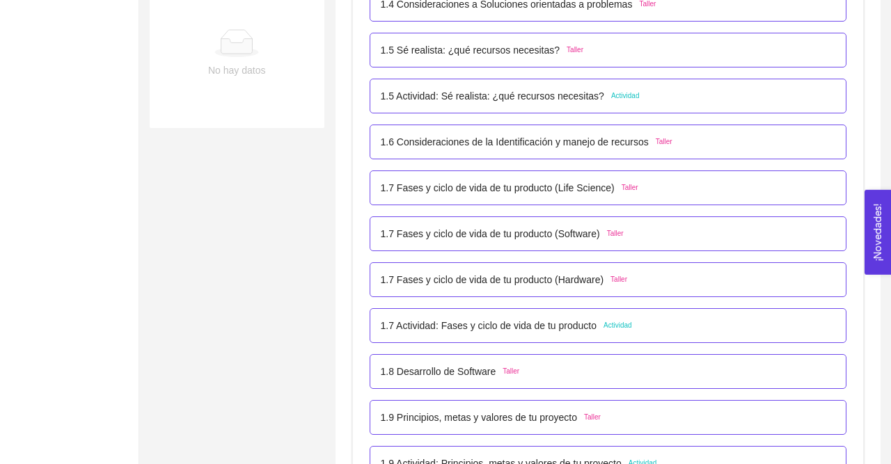
click at [521, 330] on p "1.7 Actividad: Fases y ciclo de vida de tu producto" at bounding box center [489, 325] width 216 height 15
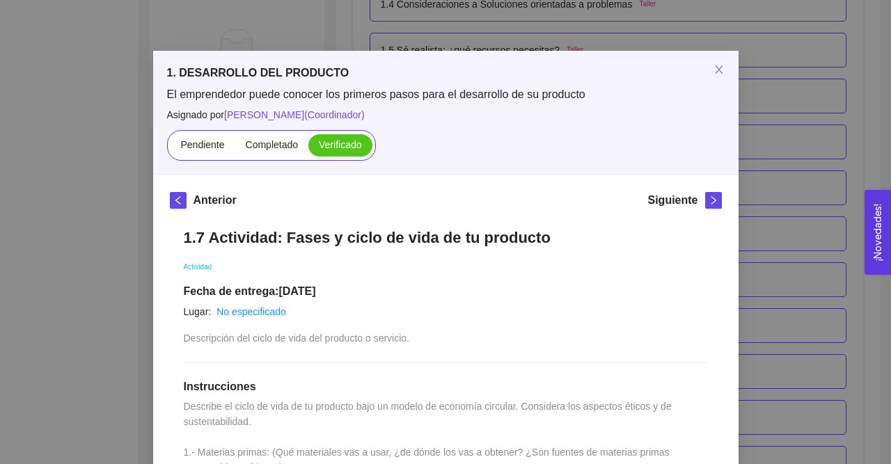
scroll to position [0, 0]
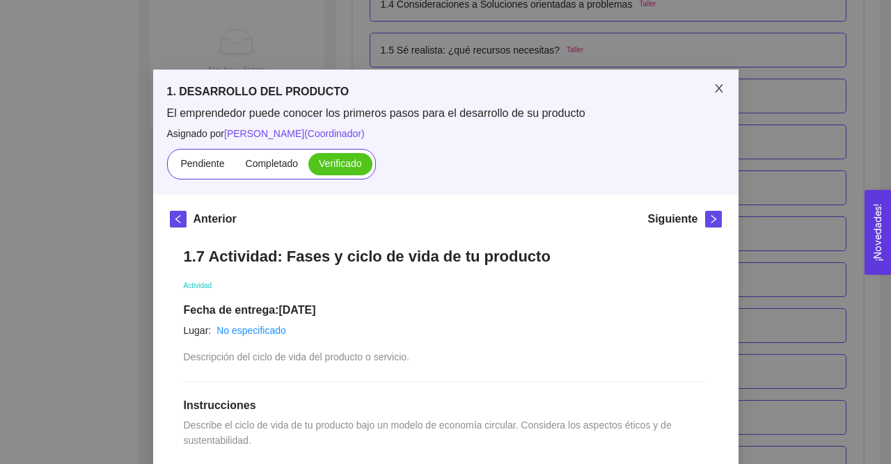
click at [720, 87] on icon "close" at bounding box center [718, 88] width 11 height 11
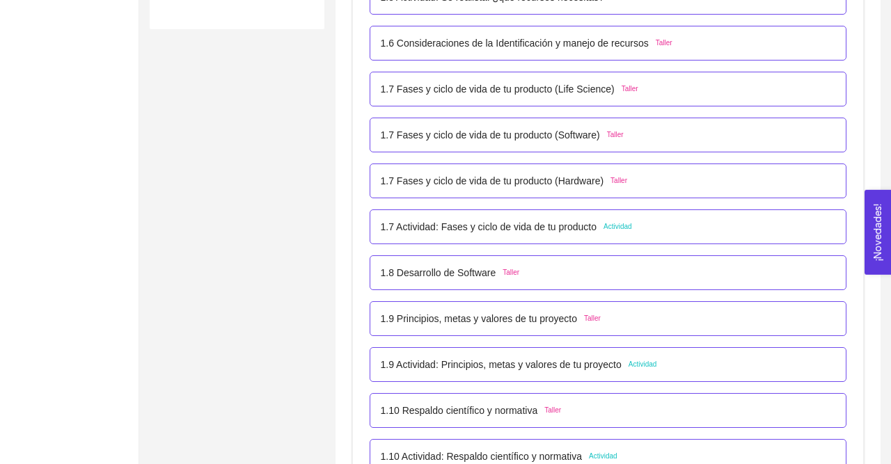
scroll to position [706, 0]
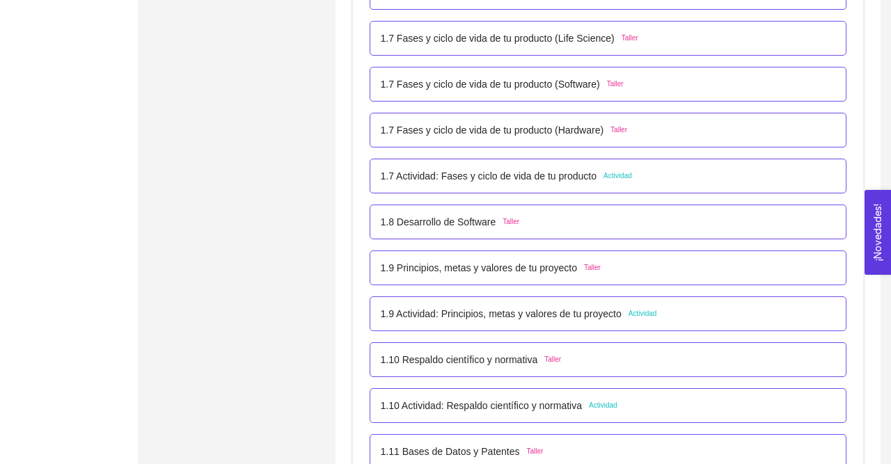
click at [505, 317] on p "1.9 Actividad: Principios, metas y valores de tu proyecto" at bounding box center [501, 313] width 241 height 15
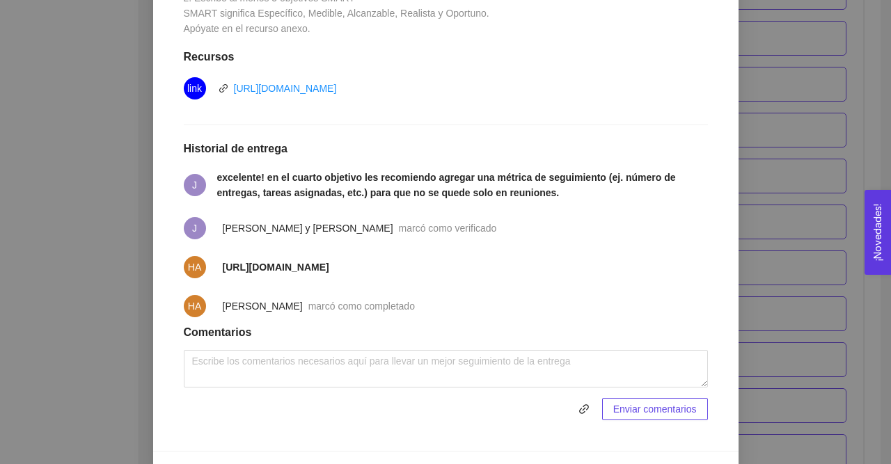
scroll to position [520, 0]
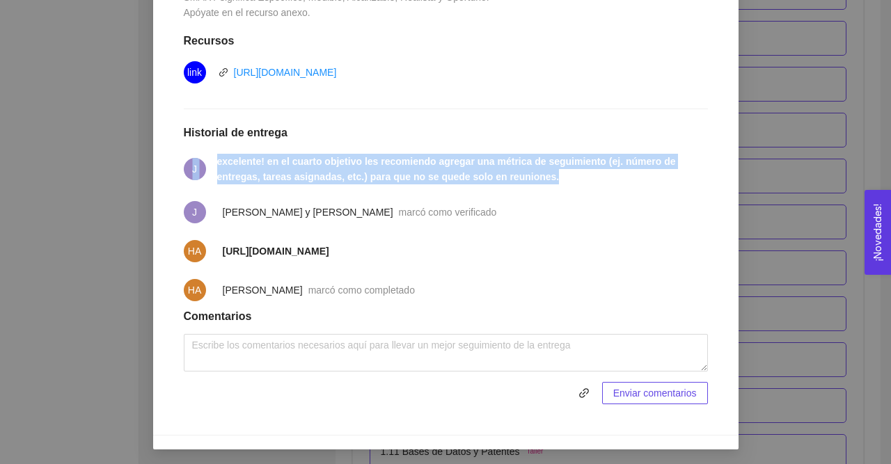
drag, startPoint x: 495, startPoint y: 177, endPoint x: 216, endPoint y: 159, distance: 279.7
click at [216, 159] on li "J excelente! en el cuarto objetivo les recomiendo agregar una métrica de seguim…" at bounding box center [446, 168] width 524 height 47
click at [219, 159] on strong "excelente! en el cuarto objetivo les recomiendo agregar una métrica de seguimie…" at bounding box center [446, 169] width 459 height 26
drag, startPoint x: 219, startPoint y: 159, endPoint x: 498, endPoint y: 180, distance: 279.8
click at [498, 180] on span "excelente! en el cuarto objetivo les recomiendo agregar una métrica de seguimie…" at bounding box center [462, 169] width 491 height 31
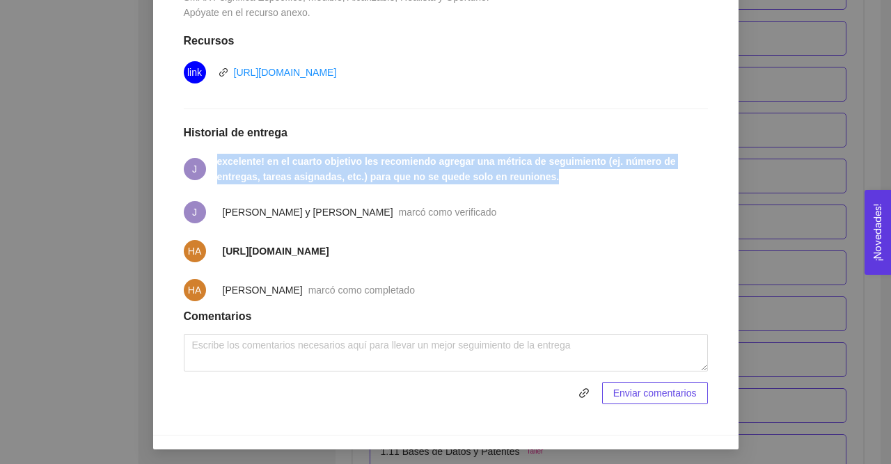
copy strong "excelente! en el cuarto objetivo les recomiendo agregar una métrica de seguimie…"
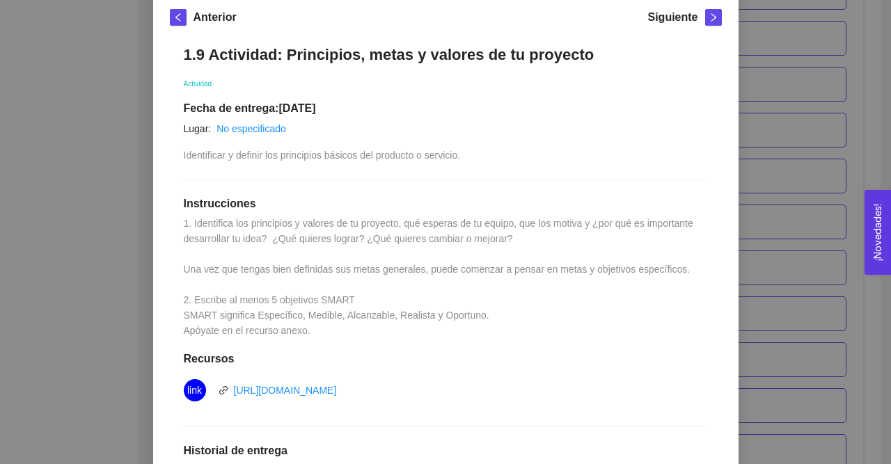
scroll to position [0, 0]
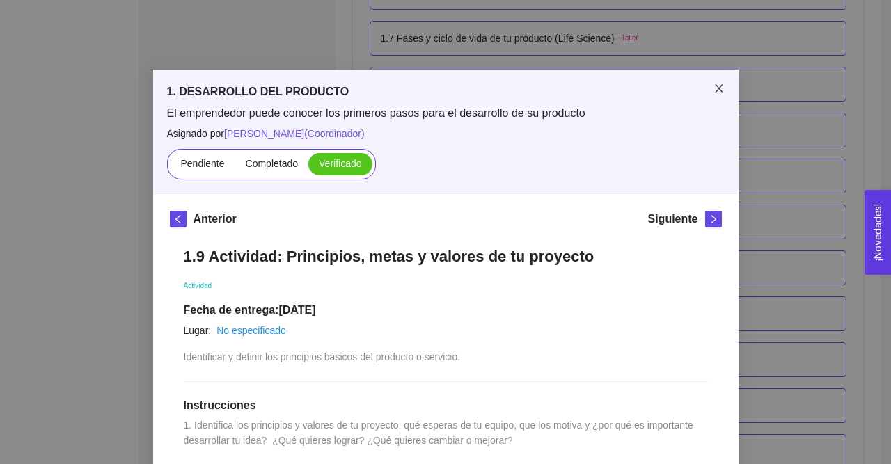
click at [720, 82] on span "Close" at bounding box center [718, 89] width 39 height 39
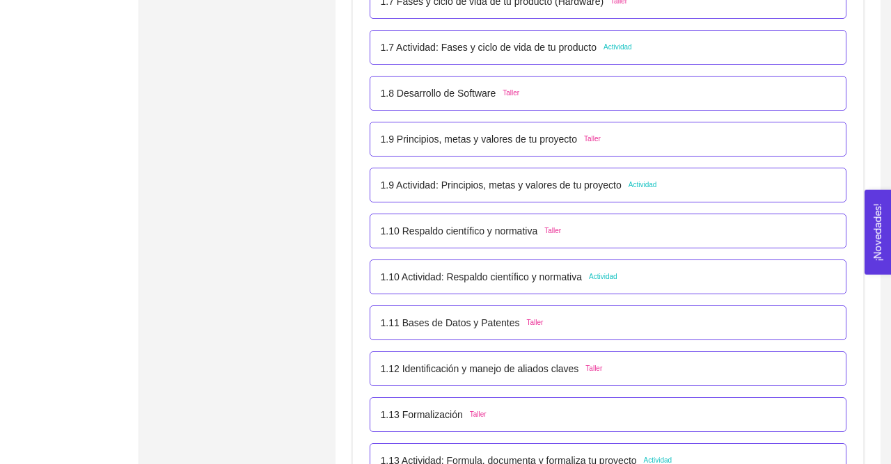
scroll to position [837, 0]
click at [505, 279] on p "1.10 Actividad: Respaldo científico y normativa" at bounding box center [482, 275] width 202 height 15
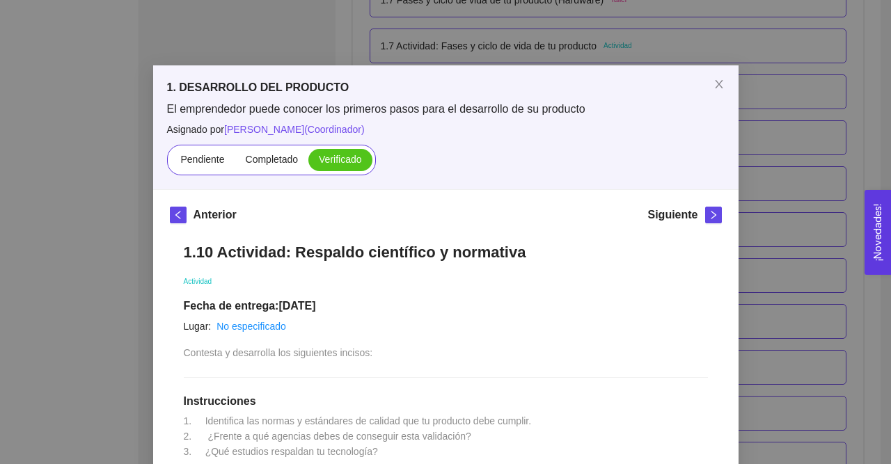
scroll to position [0, 0]
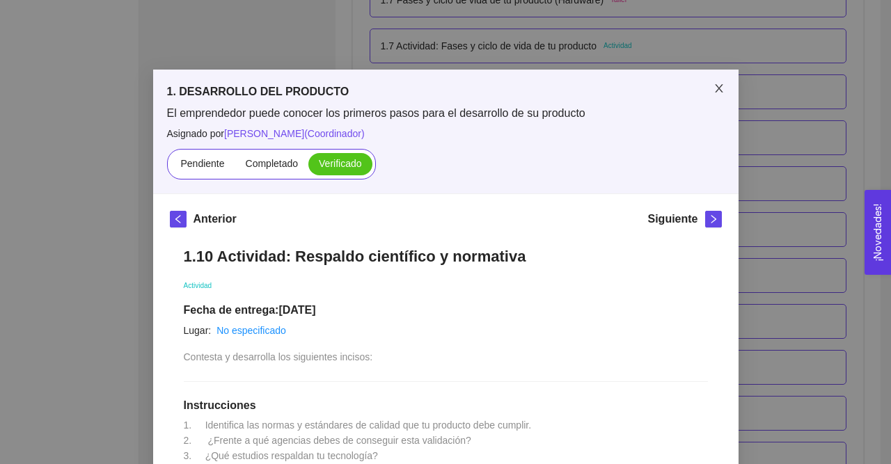
click at [715, 84] on icon "close" at bounding box center [718, 88] width 11 height 11
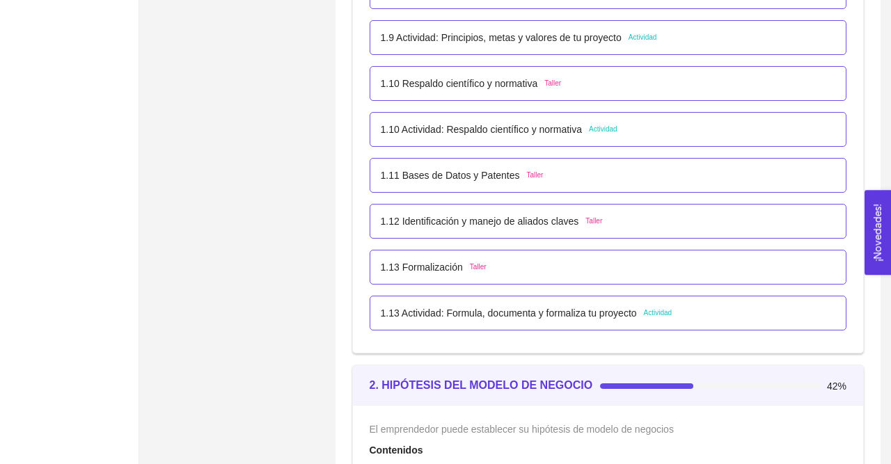
scroll to position [983, 0]
click at [490, 314] on p "1.13 Actividad: Formula, documenta y formaliza tu proyecto" at bounding box center [509, 312] width 256 height 15
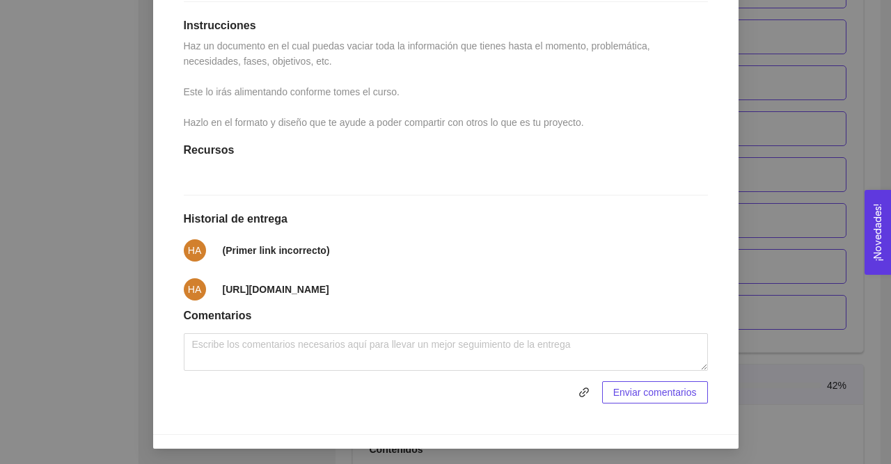
scroll to position [0, 0]
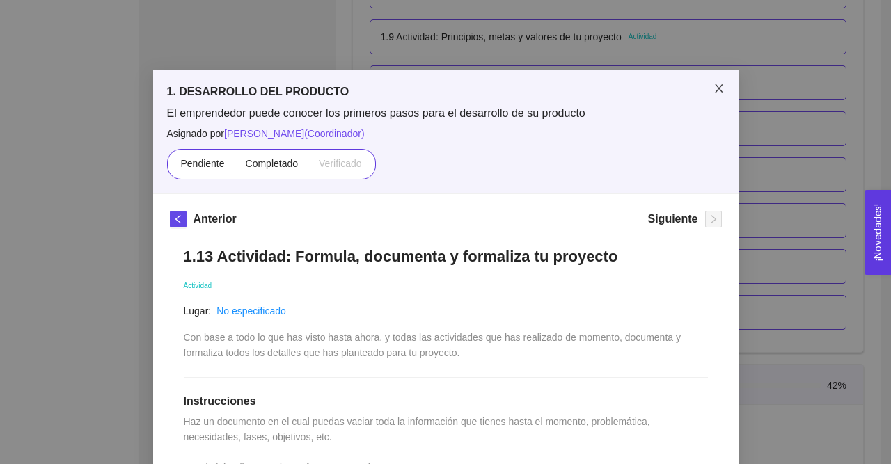
click at [722, 93] on icon "close" at bounding box center [719, 88] width 8 height 8
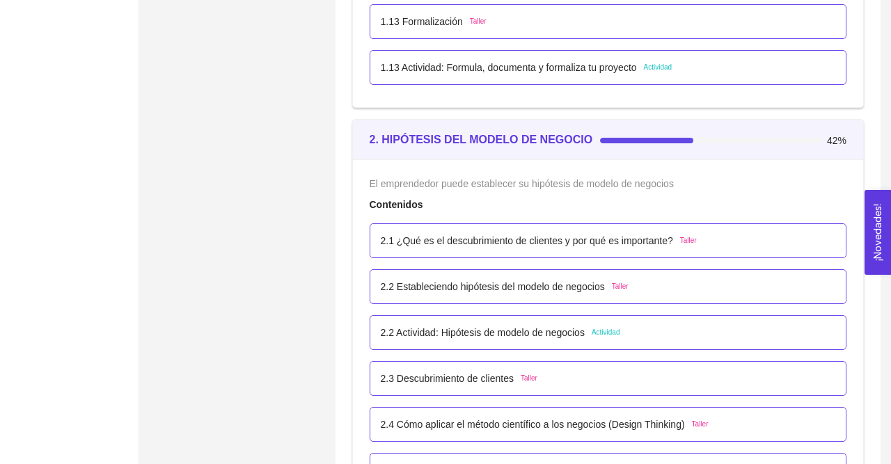
scroll to position [1236, 0]
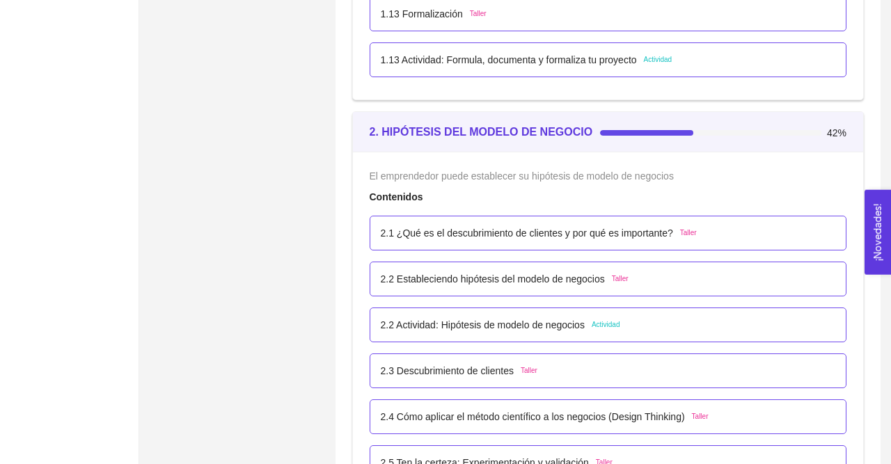
click at [495, 324] on p "2.2 Actividad: Hipótesis de modelo de negocios" at bounding box center [483, 324] width 204 height 15
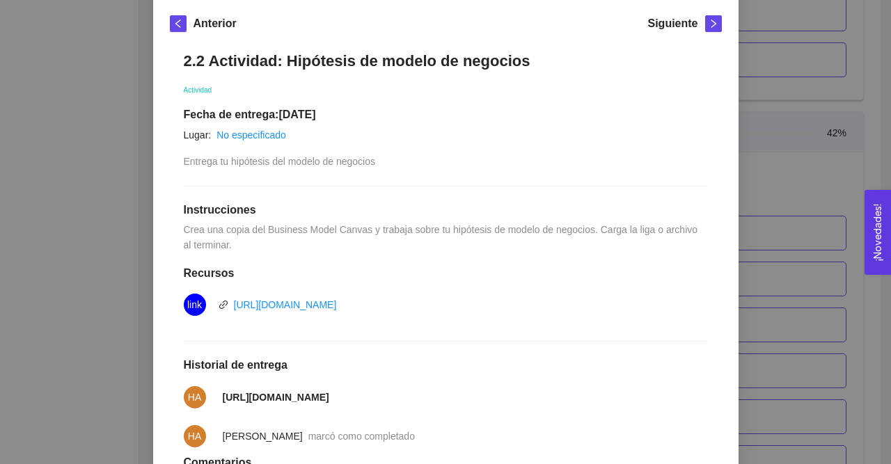
scroll to position [0, 0]
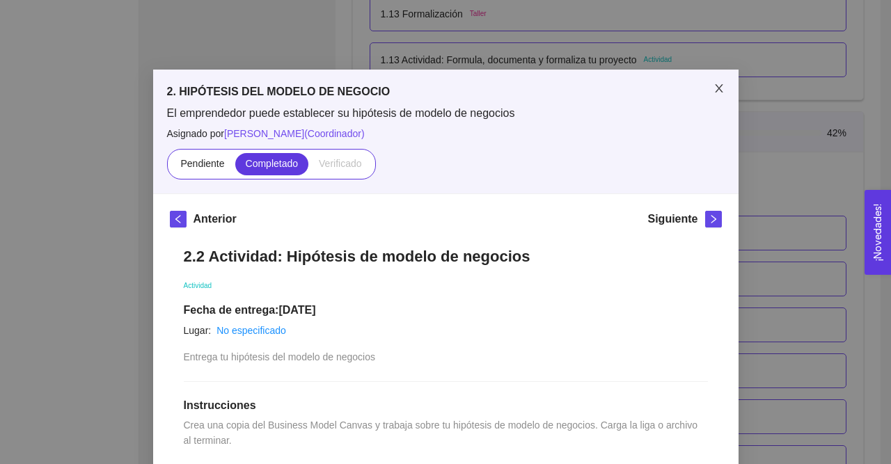
click at [723, 88] on icon "close" at bounding box center [718, 88] width 11 height 11
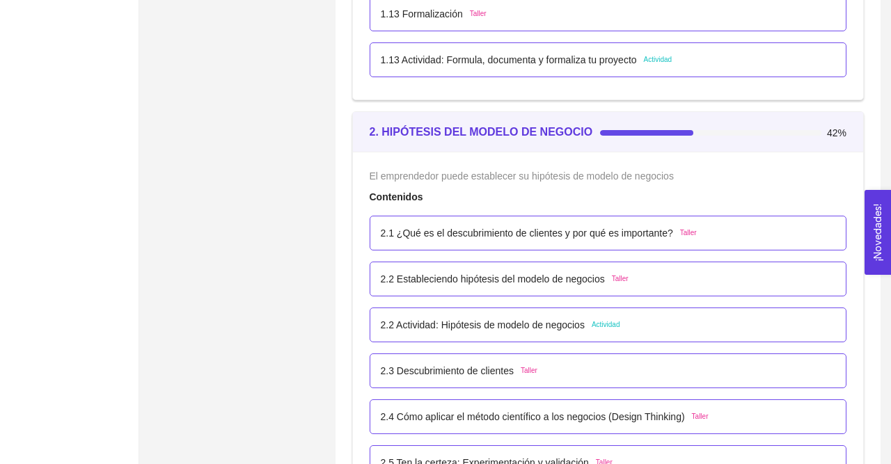
click at [552, 233] on p "2.1 ¿Qué es el descubrimiento de clientes y por qué es importante?" at bounding box center [527, 233] width 292 height 15
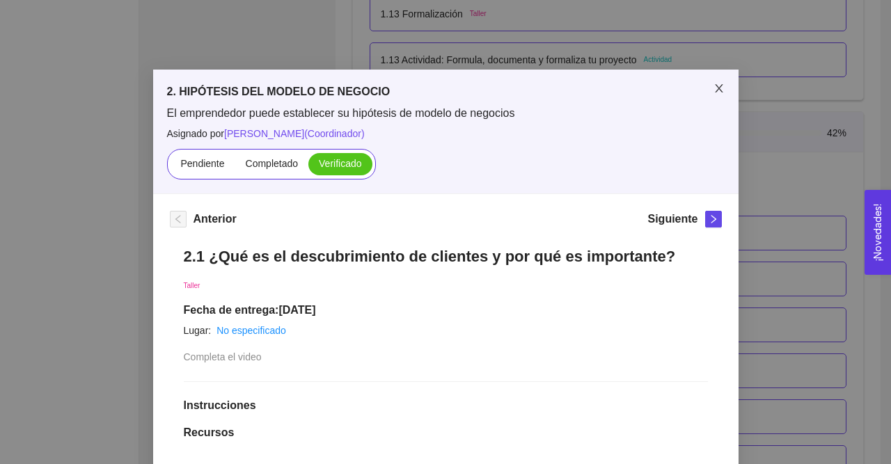
click at [718, 91] on icon "close" at bounding box center [718, 88] width 11 height 11
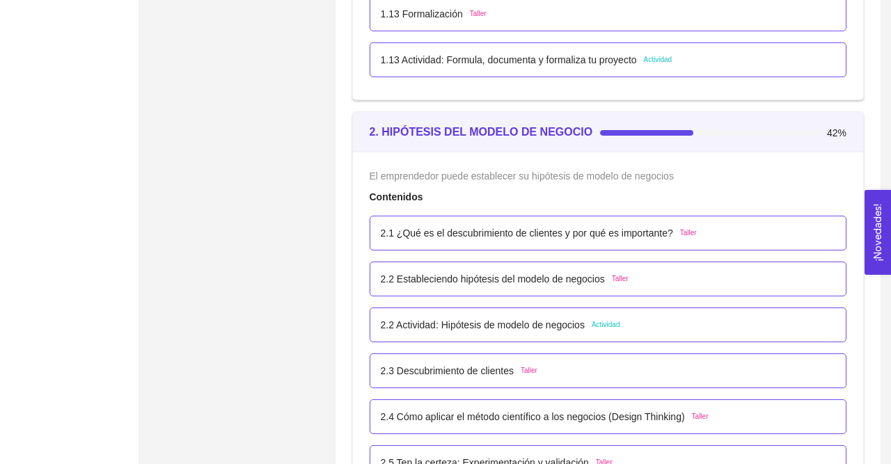
click at [584, 241] on div "2.1 ¿Qué es el descubrimiento de clientes y por qué es importante? Taller" at bounding box center [608, 233] width 477 height 35
click at [562, 236] on p "2.1 ¿Qué es el descubrimiento de clientes y por qué es importante?" at bounding box center [527, 233] width 292 height 15
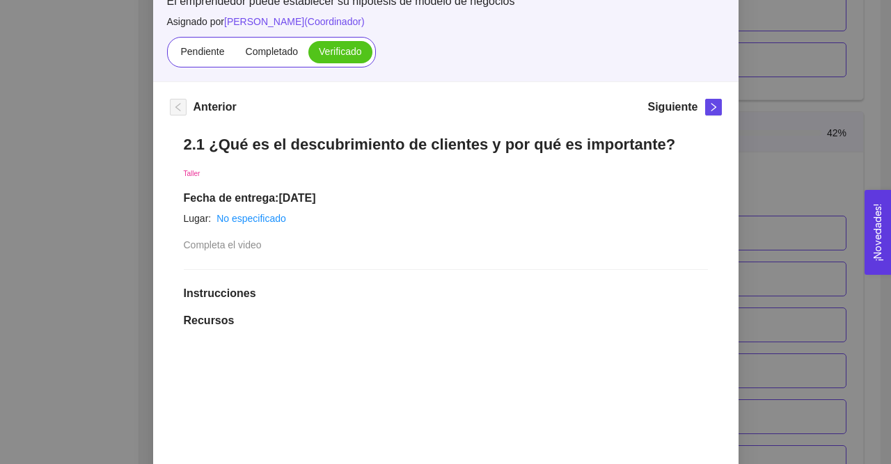
scroll to position [106, 0]
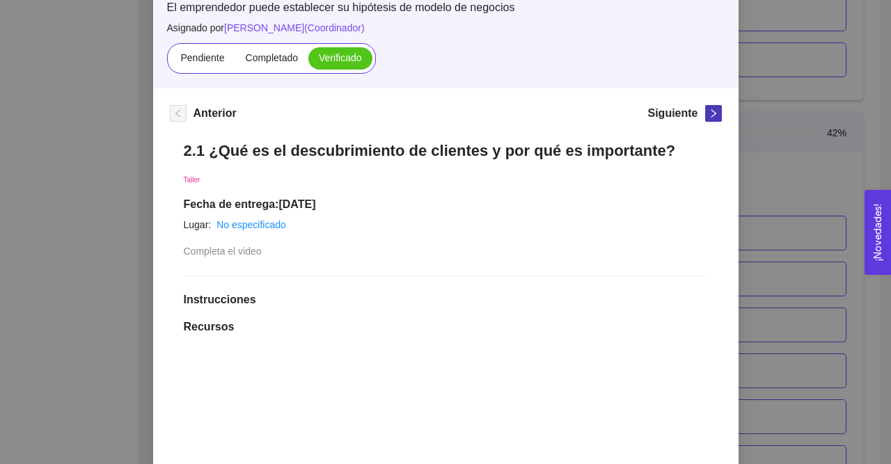
click at [713, 111] on icon "right" at bounding box center [714, 114] width 10 height 10
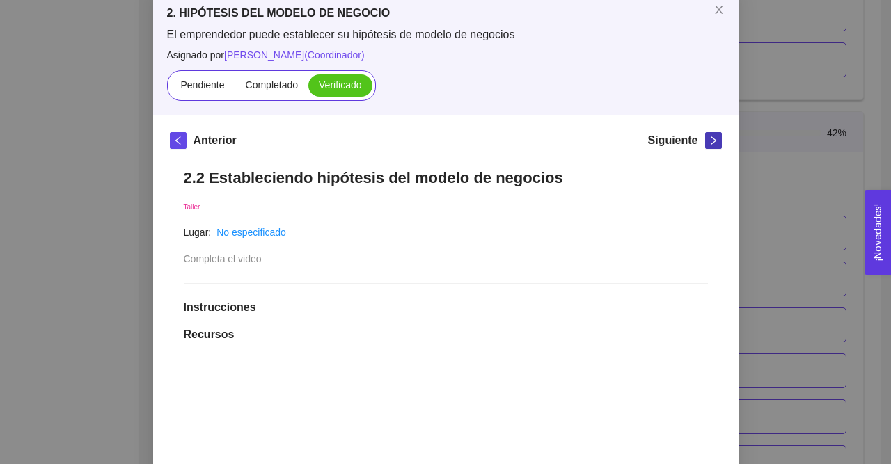
scroll to position [79, 0]
click at [713, 139] on icon "right" at bounding box center [713, 140] width 5 height 8
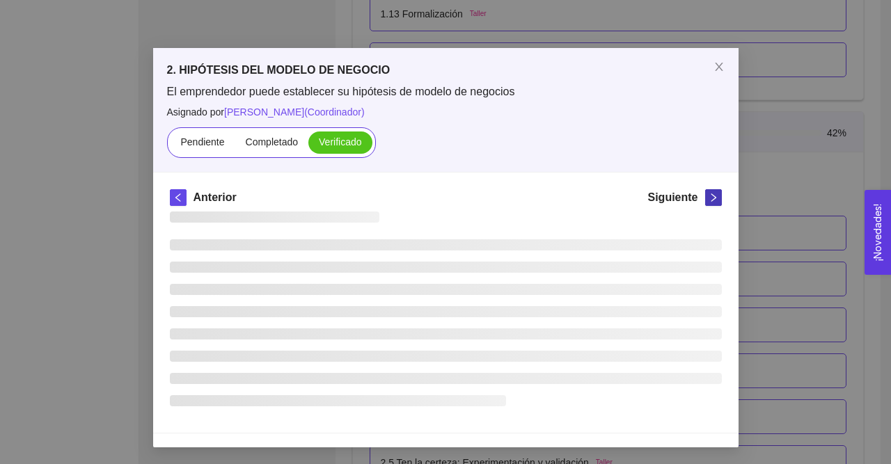
scroll to position [21, 0]
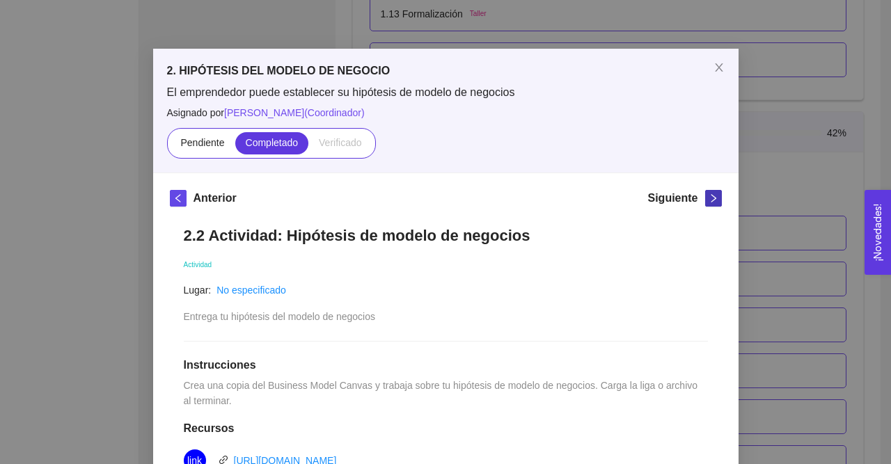
click at [709, 202] on icon "right" at bounding box center [714, 198] width 10 height 10
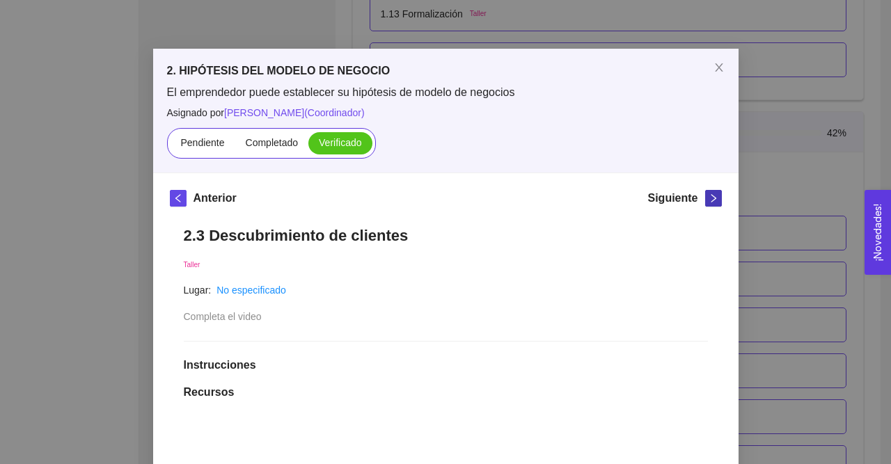
click at [709, 202] on icon "right" at bounding box center [714, 198] width 10 height 10
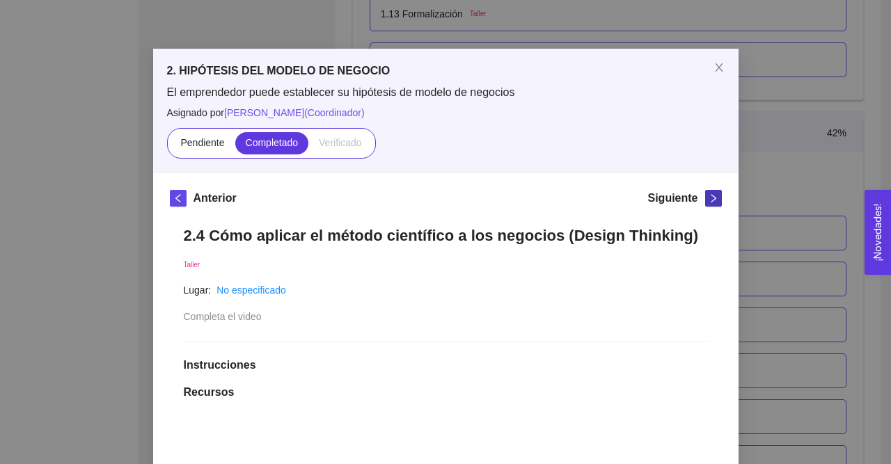
click at [709, 202] on icon "right" at bounding box center [714, 198] width 10 height 10
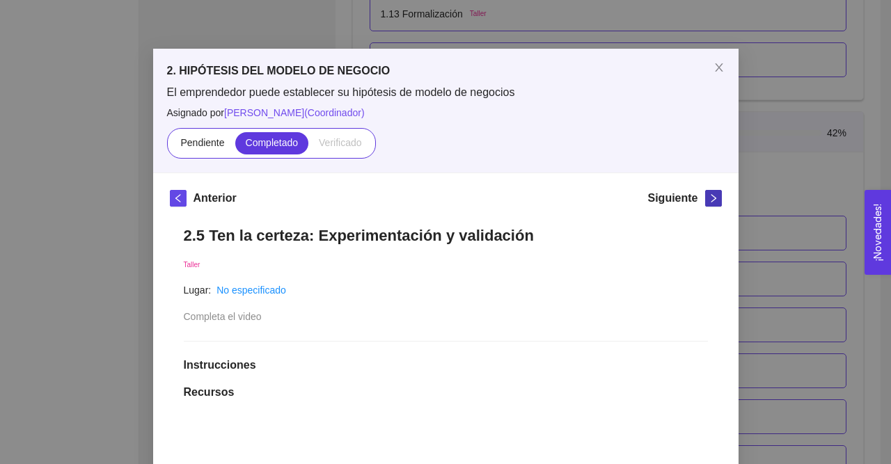
click at [709, 202] on icon "right" at bounding box center [714, 198] width 10 height 10
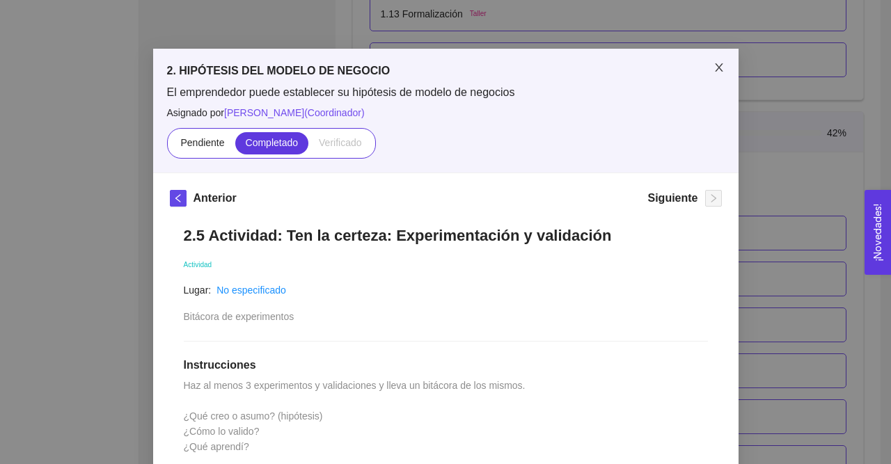
click at [716, 63] on span "Close" at bounding box center [718, 68] width 39 height 39
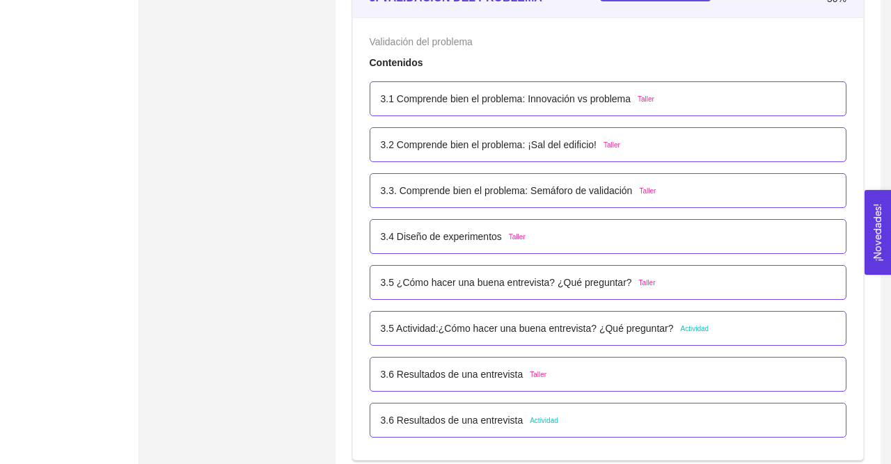
scroll to position [1819, 0]
click at [524, 96] on p "3.1 Comprende bien el problema: Innovación vs problema" at bounding box center [506, 99] width 251 height 15
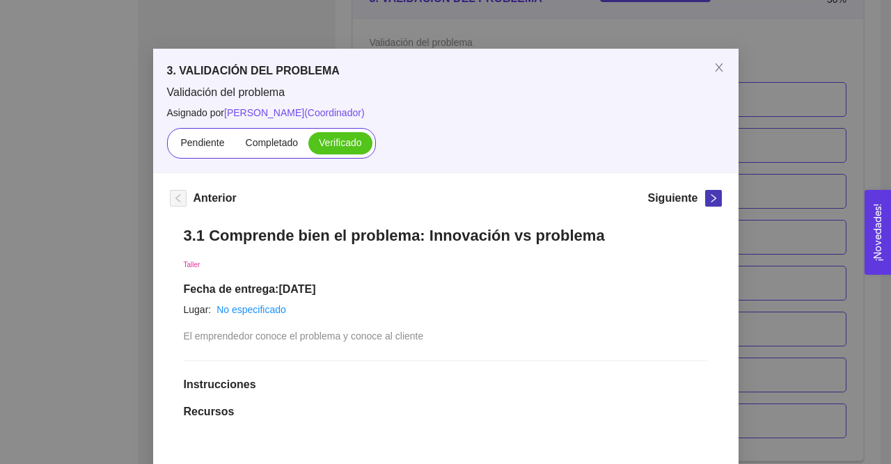
click at [714, 203] on icon "right" at bounding box center [713, 198] width 5 height 8
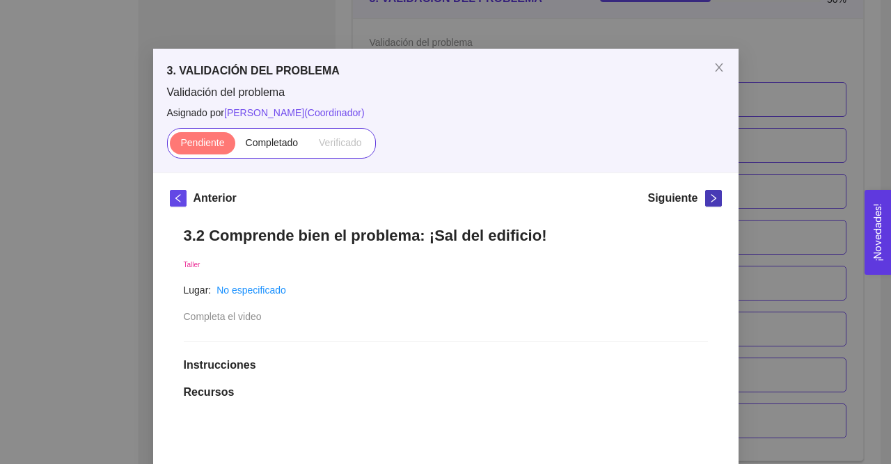
click at [714, 203] on icon "right" at bounding box center [713, 198] width 5 height 8
click at [184, 203] on span "left" at bounding box center [178, 198] width 15 height 10
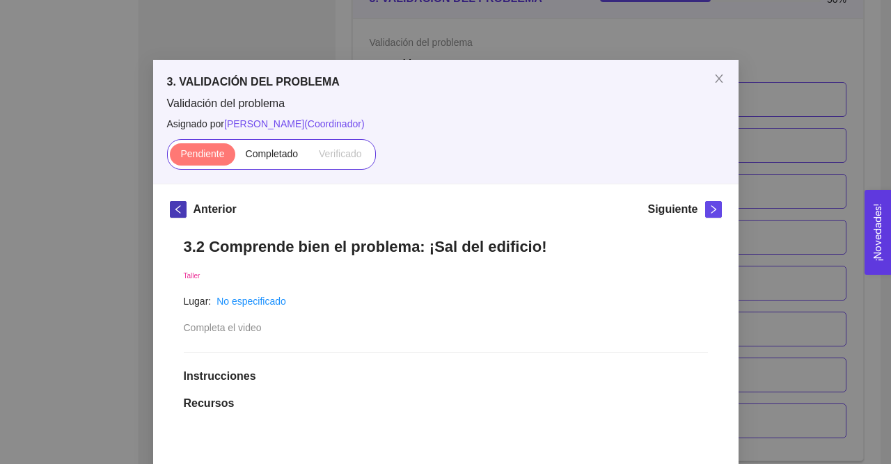
scroll to position [0, 0]
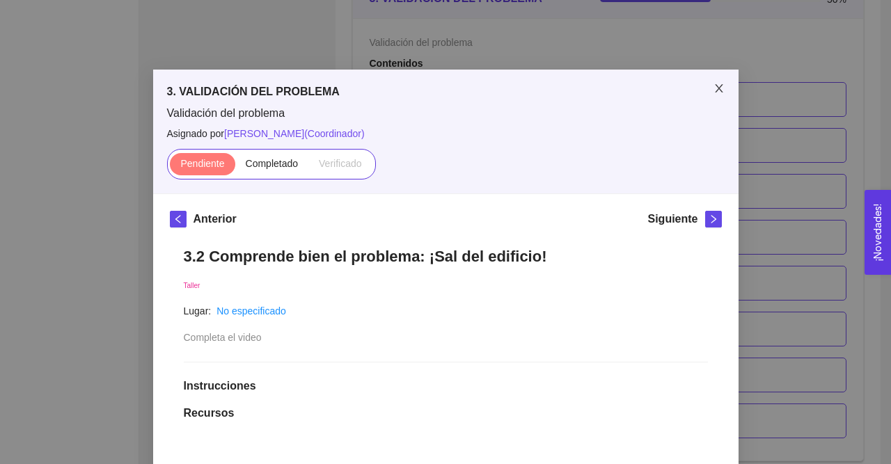
click at [711, 88] on span "Close" at bounding box center [718, 89] width 39 height 39
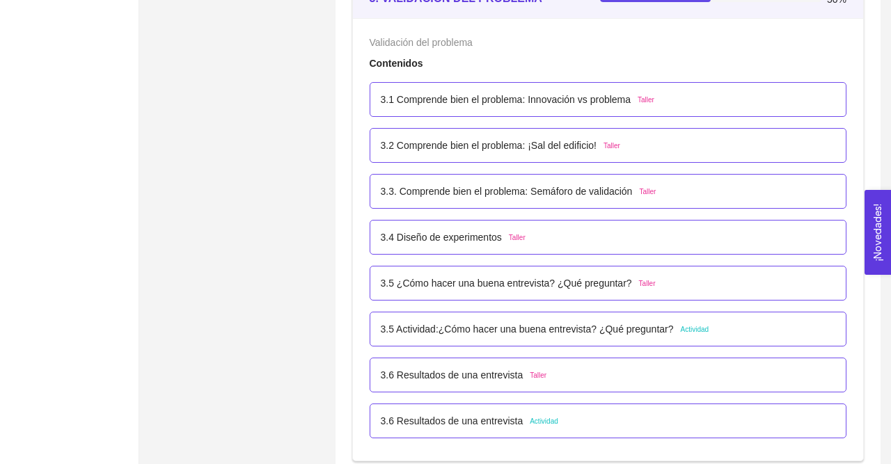
click at [471, 143] on p "3.2 Comprende bien el problema: ¡Sal del edificio!" at bounding box center [489, 145] width 216 height 15
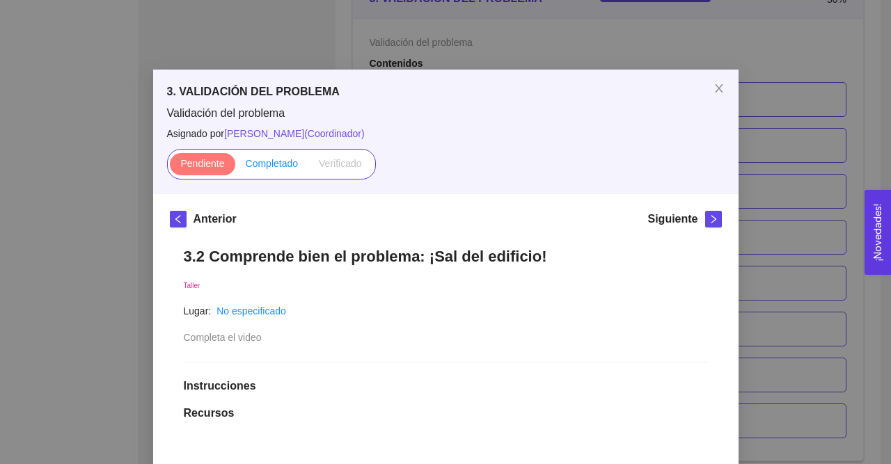
click at [278, 159] on span "Completado" at bounding box center [272, 163] width 53 height 11
click at [235, 167] on input "Completado" at bounding box center [235, 167] width 0 height 0
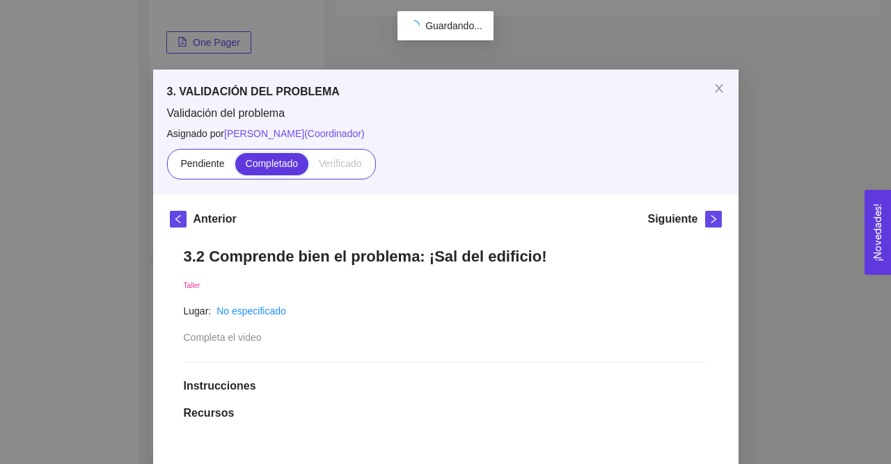
scroll to position [230, 0]
click at [715, 216] on icon "right" at bounding box center [714, 219] width 10 height 10
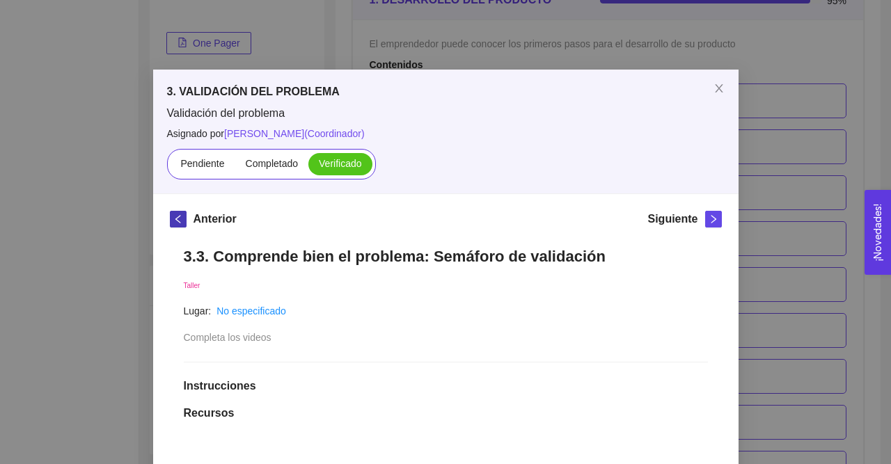
click at [179, 223] on icon "left" at bounding box center [178, 219] width 10 height 10
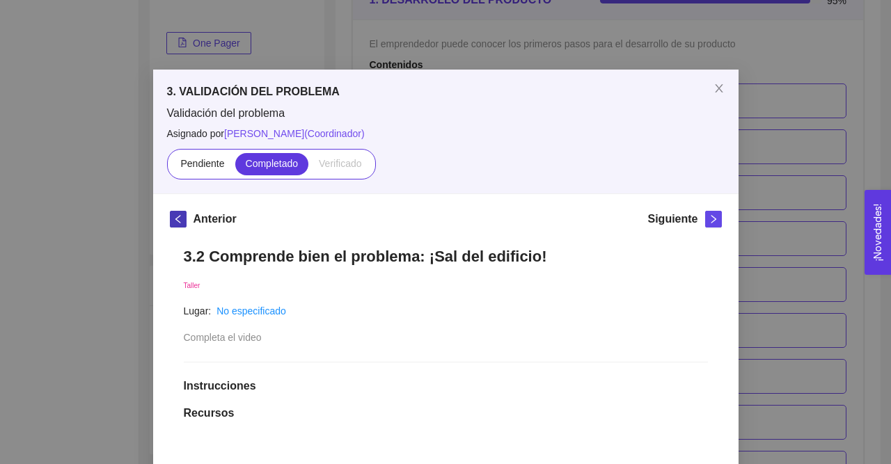
click at [179, 223] on icon "left" at bounding box center [178, 219] width 10 height 10
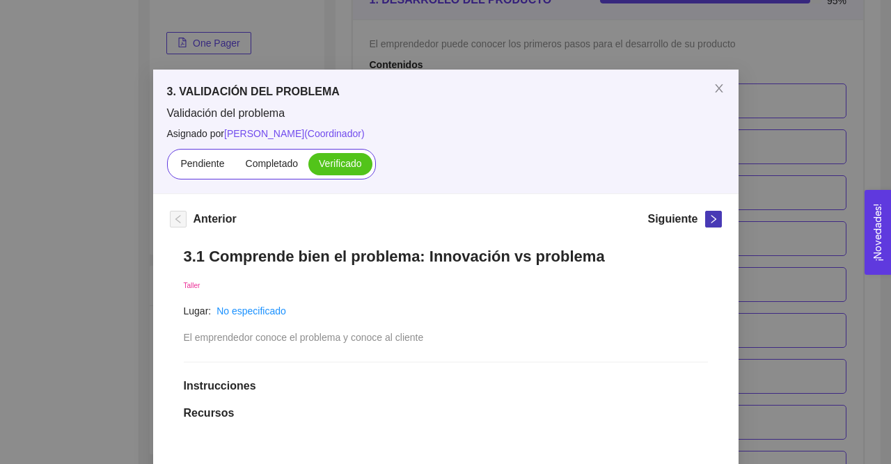
click at [709, 214] on button "button" at bounding box center [713, 219] width 17 height 17
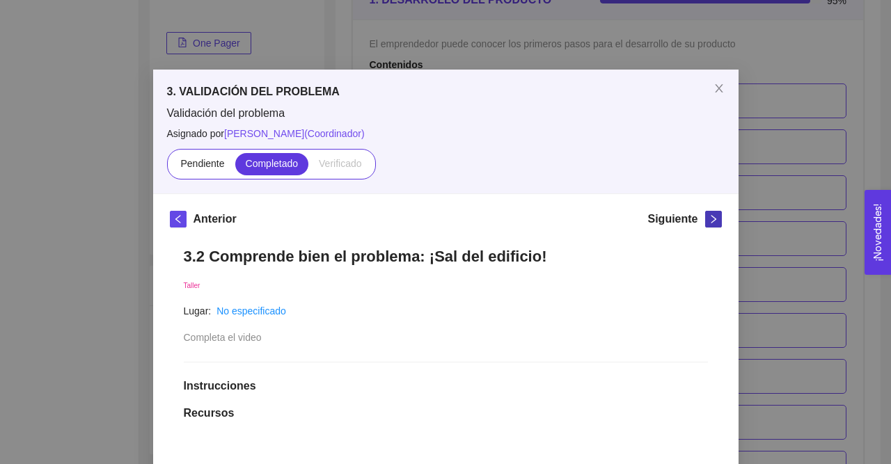
click at [709, 214] on button "button" at bounding box center [713, 219] width 17 height 17
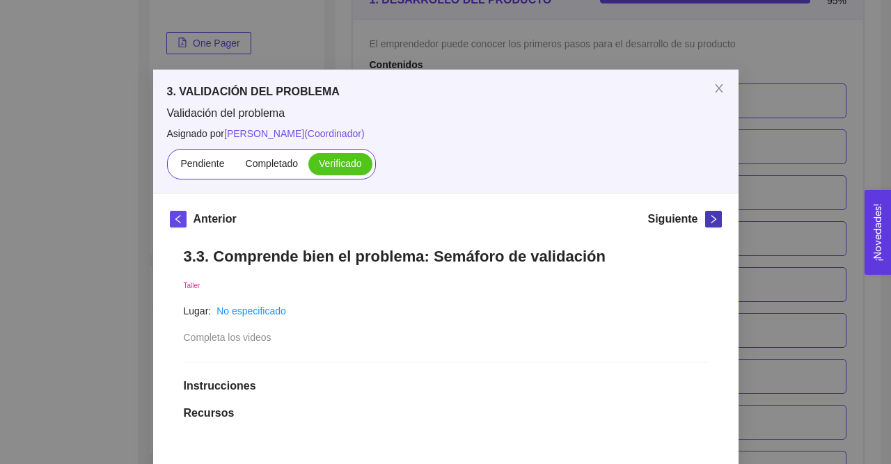
click at [709, 214] on button "button" at bounding box center [713, 219] width 17 height 17
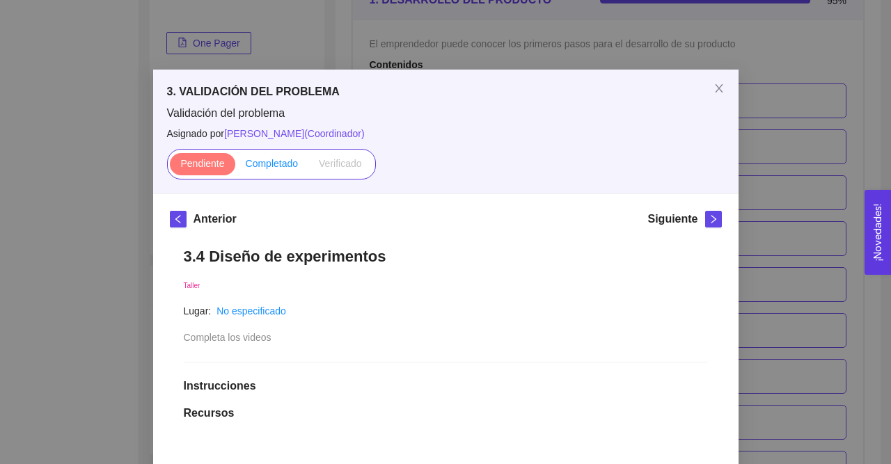
click at [263, 165] on span "Completado" at bounding box center [272, 163] width 53 height 11
click at [235, 167] on input "Completado" at bounding box center [235, 167] width 0 height 0
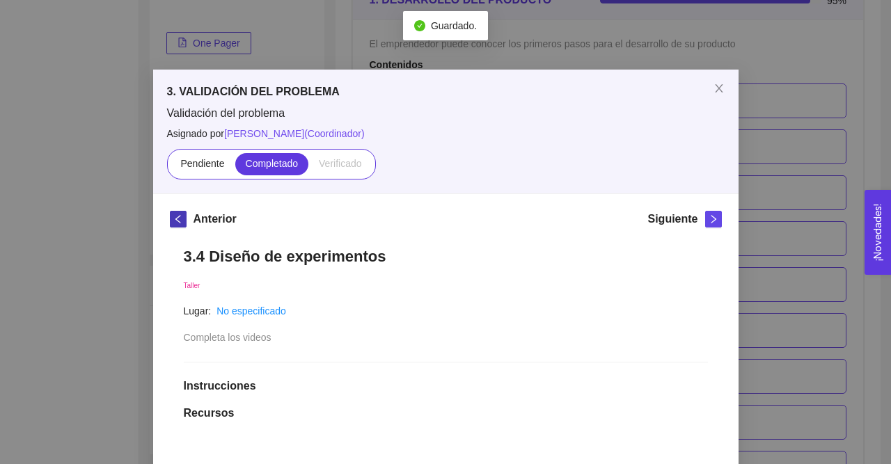
click at [175, 221] on icon "left" at bounding box center [178, 219] width 10 height 10
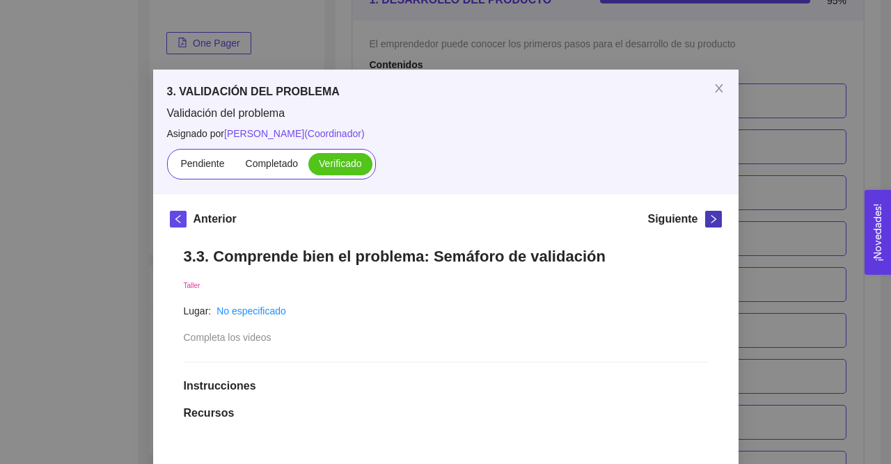
click at [706, 225] on button "button" at bounding box center [713, 219] width 17 height 17
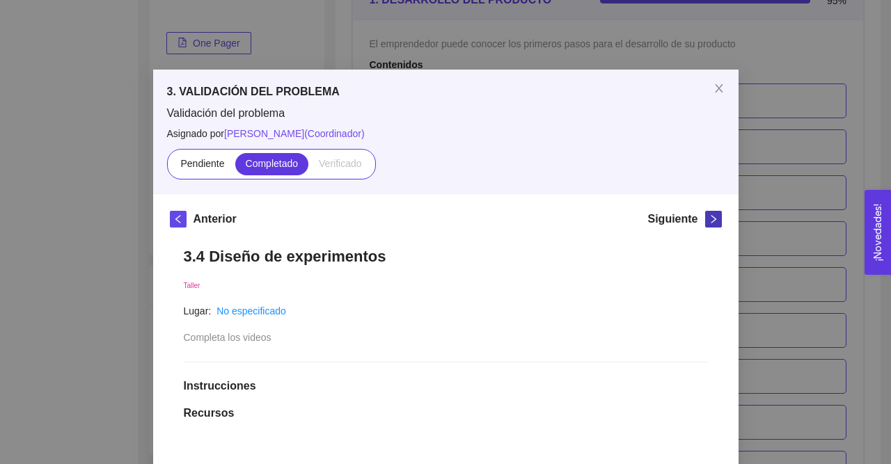
click at [706, 225] on button "button" at bounding box center [713, 219] width 17 height 17
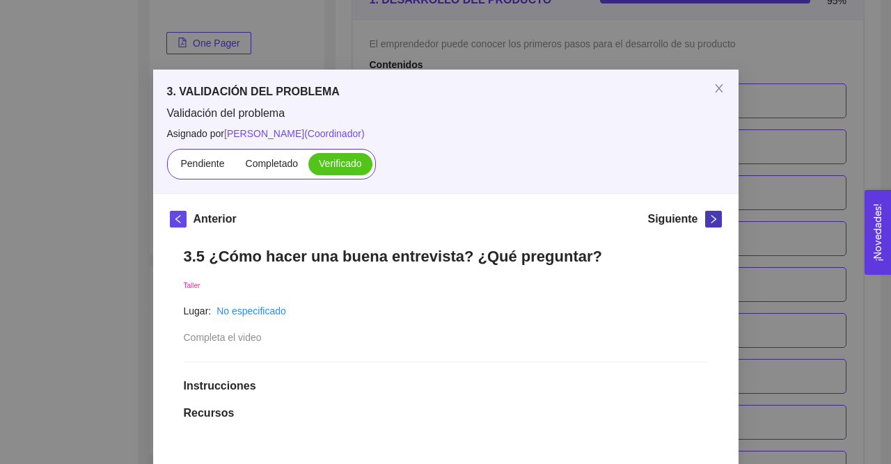
click at [706, 225] on button "button" at bounding box center [713, 219] width 17 height 17
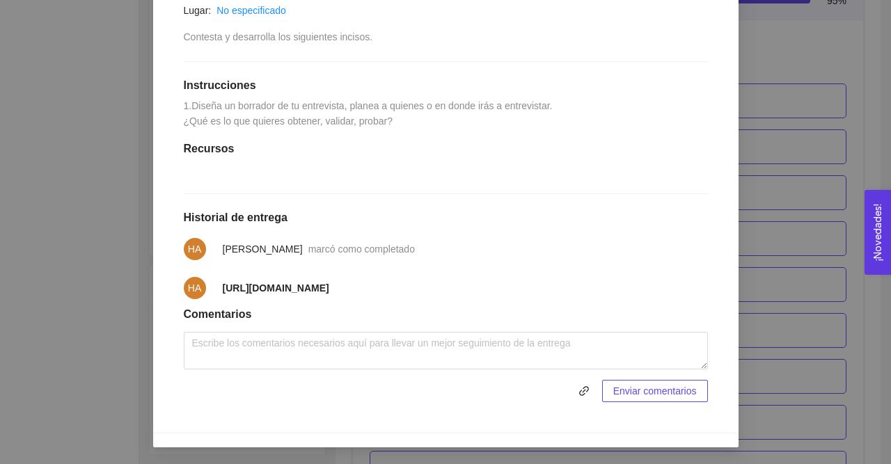
scroll to position [0, 0]
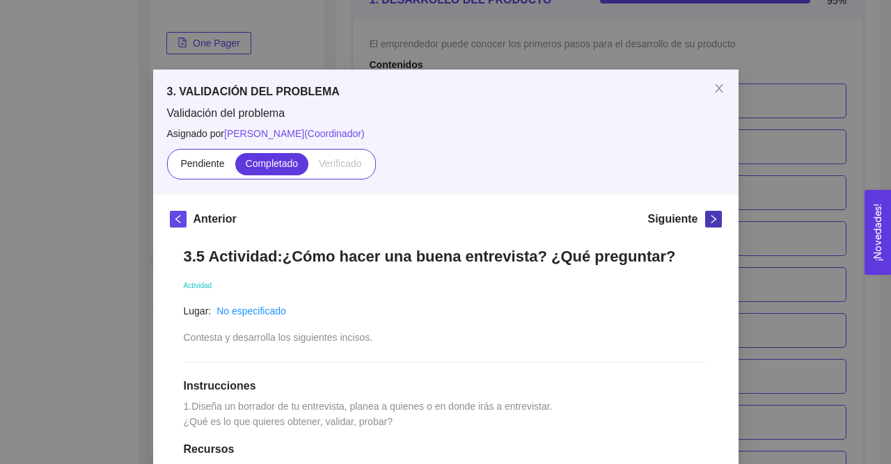
click at [715, 224] on button "button" at bounding box center [713, 219] width 17 height 17
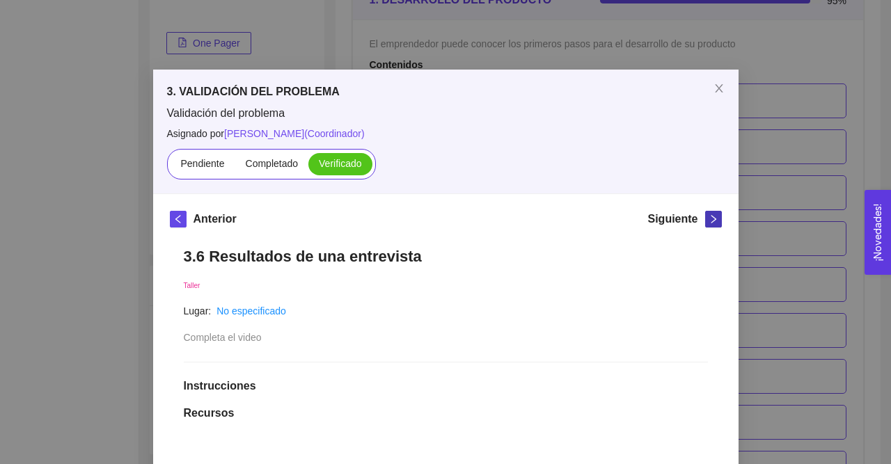
click at [715, 224] on button "button" at bounding box center [713, 219] width 17 height 17
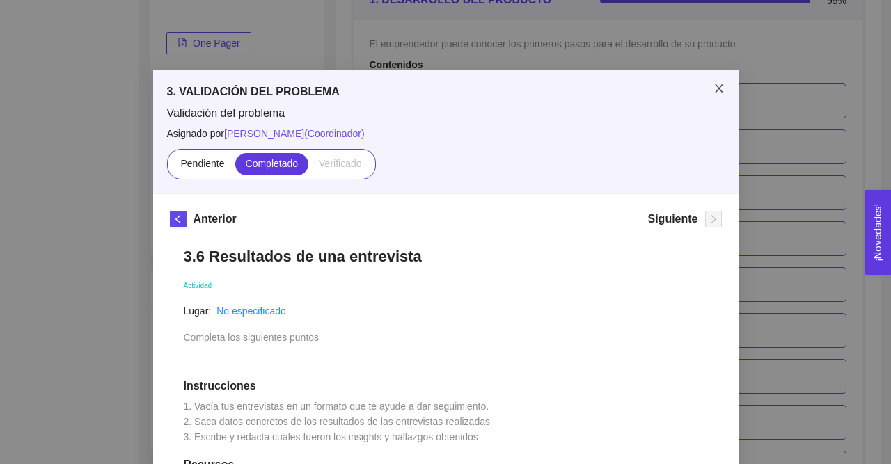
click at [716, 94] on icon "close" at bounding box center [718, 88] width 11 height 11
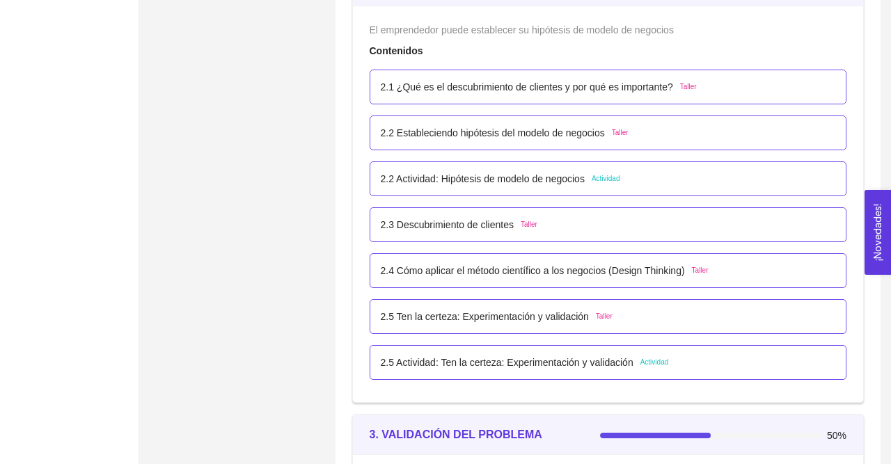
scroll to position [1318, 0]
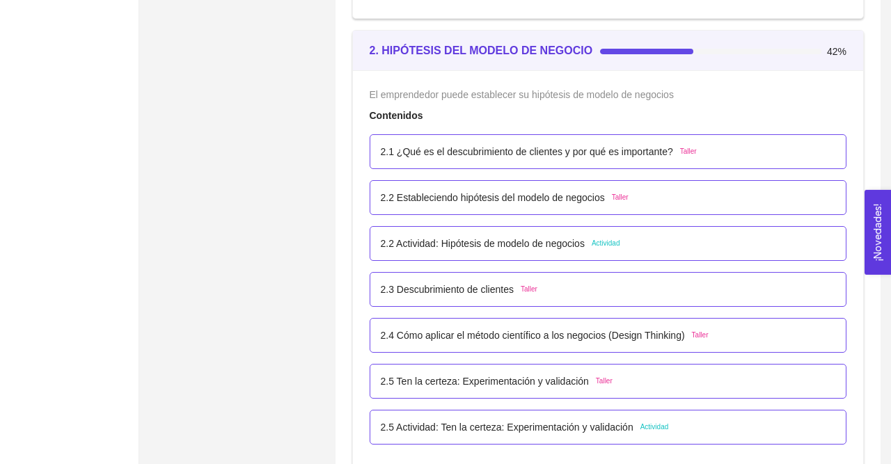
click at [480, 198] on p "2.2 Estableciendo hipótesis del modelo de negocios" at bounding box center [493, 197] width 224 height 15
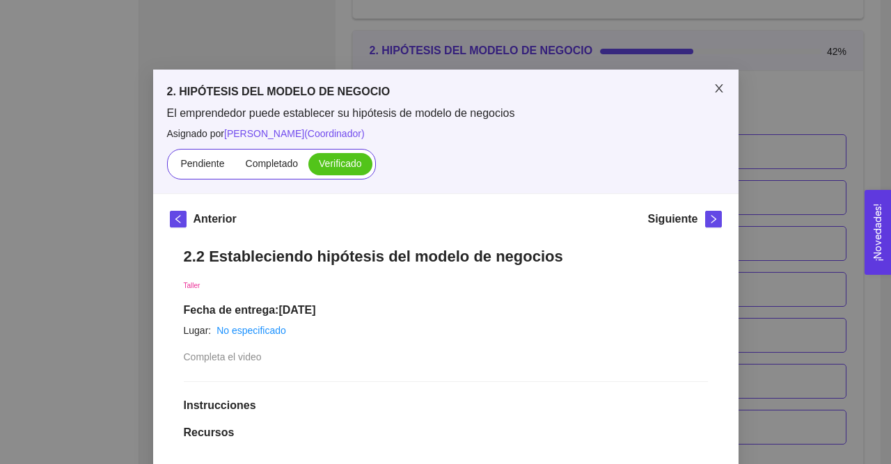
click at [716, 90] on icon "close" at bounding box center [718, 88] width 11 height 11
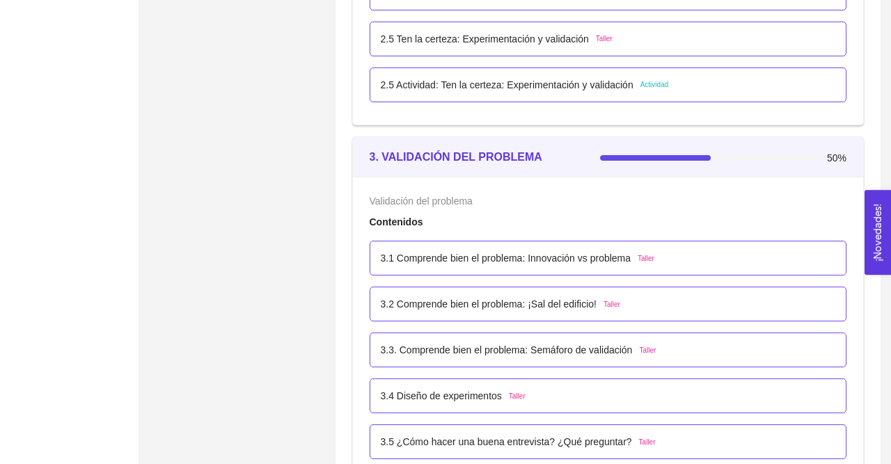
scroll to position [1661, 0]
click at [491, 258] on p "3.1 Comprende bien el problema: Innovación vs problema" at bounding box center [506, 257] width 251 height 15
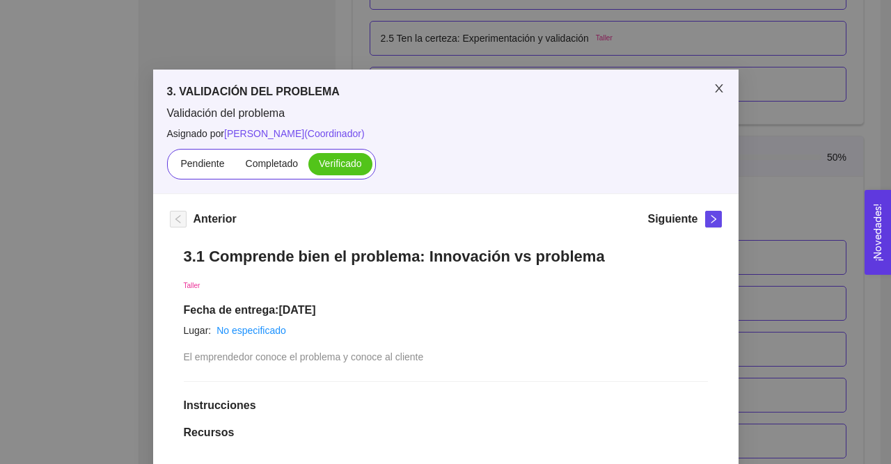
click at [715, 95] on span "Close" at bounding box center [718, 89] width 39 height 39
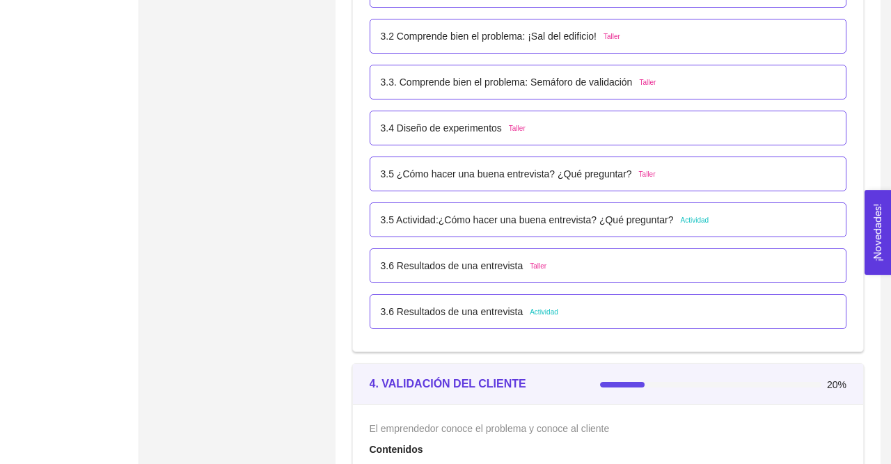
scroll to position [1929, 0]
click at [480, 212] on p "3.5 Actividad:¿Cómo hacer una buena entrevista? ¿Qué preguntar?" at bounding box center [527, 219] width 293 height 15
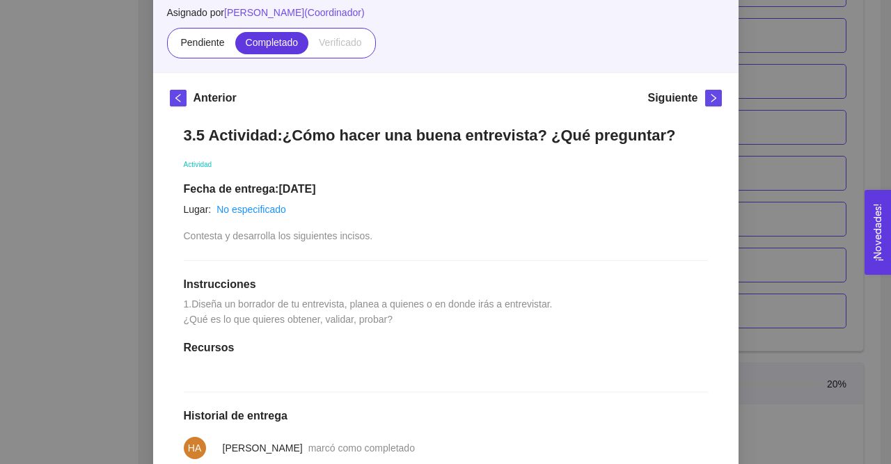
scroll to position [0, 0]
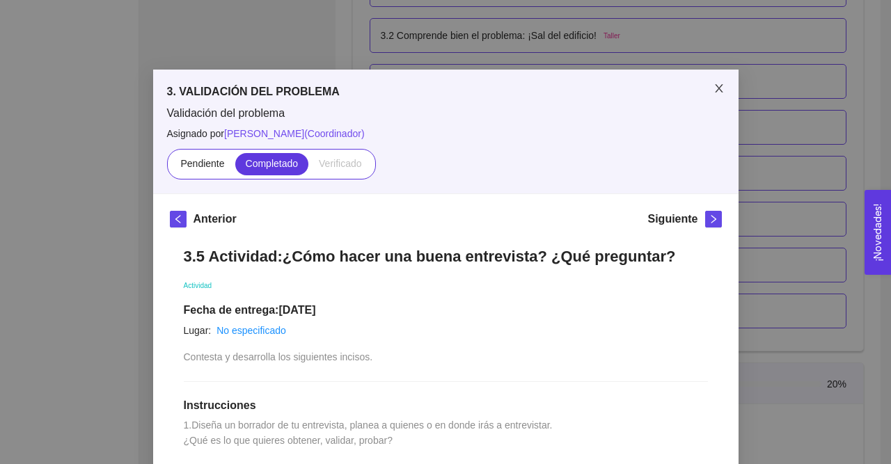
click at [715, 87] on icon "close" at bounding box center [718, 88] width 11 height 11
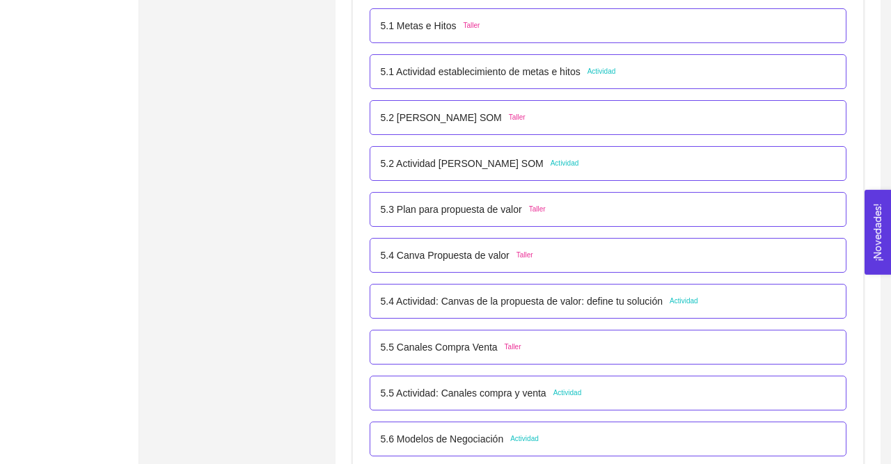
scroll to position [2746, 0]
click at [461, 294] on p "5.4 Actividad: Canvas de la propuesta de valor: define tu solución" at bounding box center [522, 300] width 282 height 15
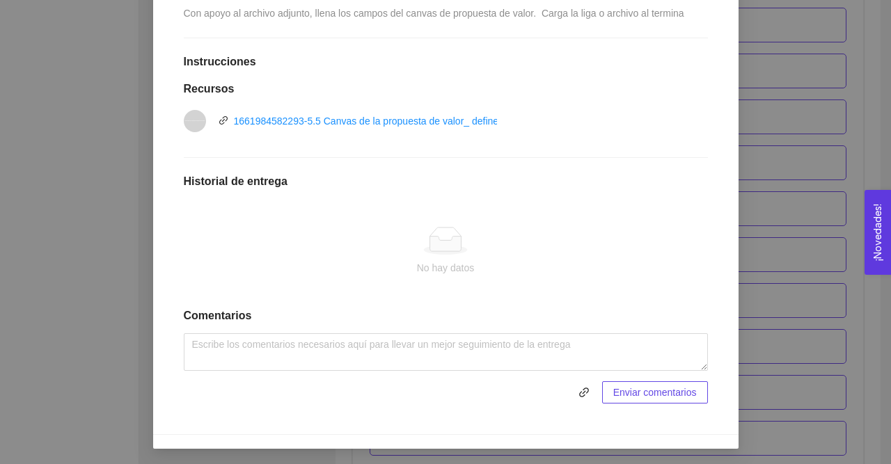
scroll to position [0, 0]
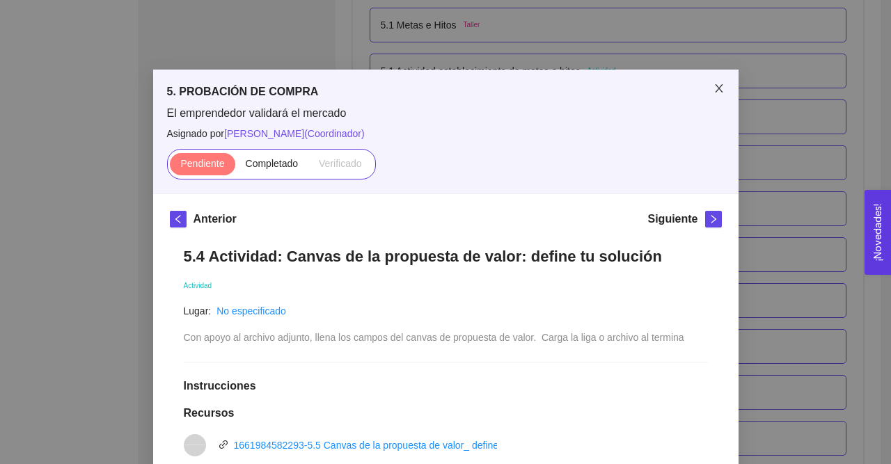
click at [715, 86] on icon "close" at bounding box center [719, 88] width 8 height 8
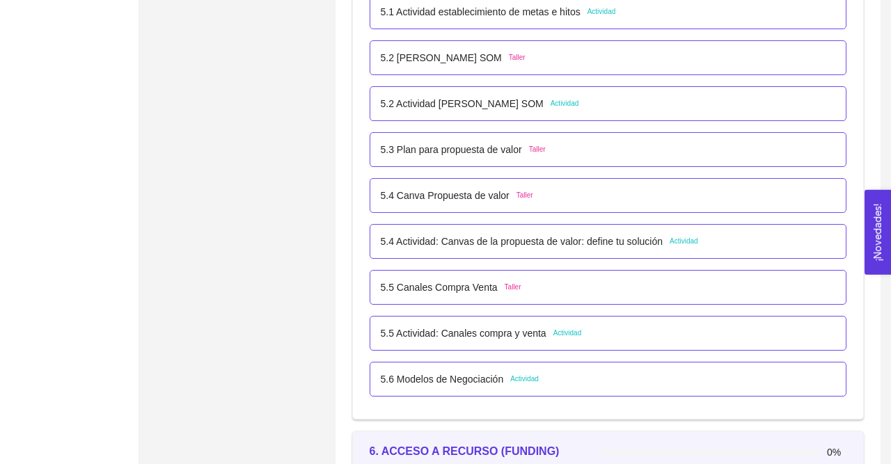
scroll to position [2806, 0]
click at [485, 331] on p "5.5 Actividad: Canales compra y venta" at bounding box center [464, 331] width 166 height 15
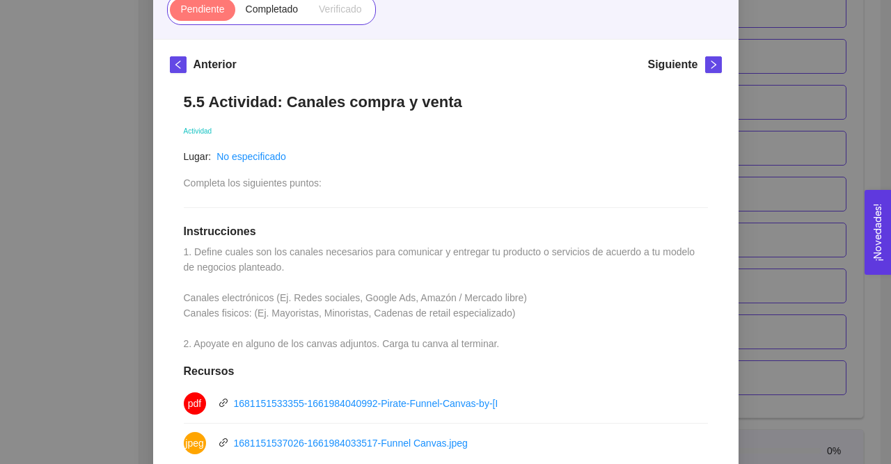
scroll to position [154, 0]
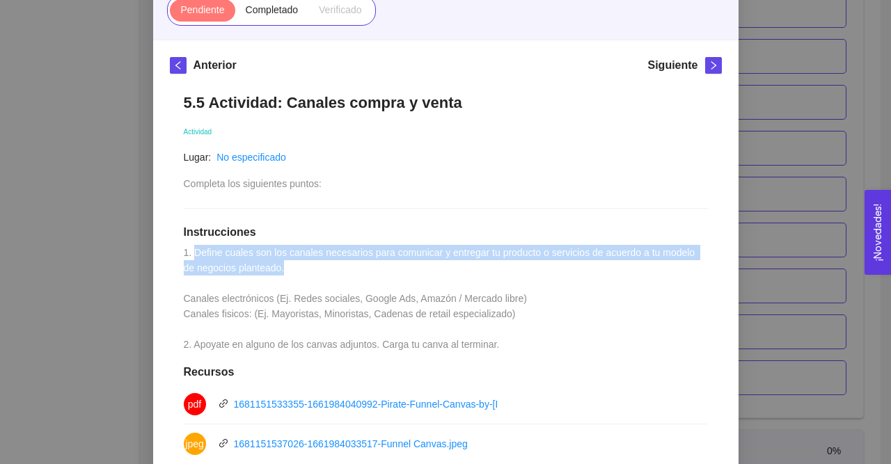
drag, startPoint x: 193, startPoint y: 253, endPoint x: 345, endPoint y: 264, distance: 152.1
click at [345, 264] on div "5.5 Actividad: Canales compra y venta Actividad Lugar: No especificado Completa…" at bounding box center [446, 409] width 552 height 661
click at [287, 253] on span "1. Define cuales son los canales necesarios para comunicar y entregar tu produc…" at bounding box center [441, 298] width 514 height 103
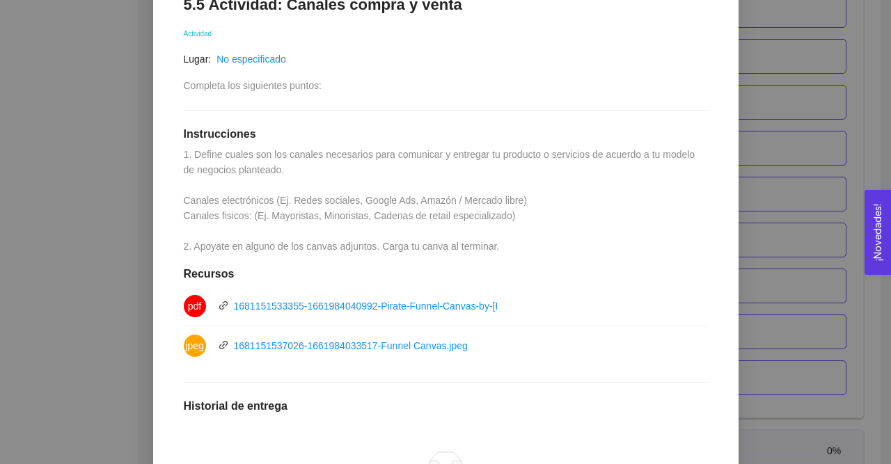
scroll to position [258, 0]
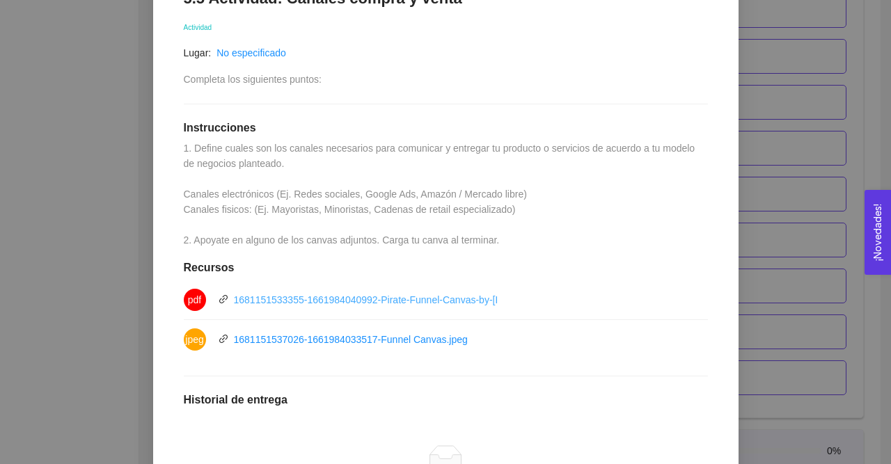
click at [329, 301] on link "1681151533355-1661984040992-Pirate-Funnel-Canvas-by-[PERSON_NAME].pdf" at bounding box center [412, 299] width 356 height 11
click at [133, 129] on div "5. PROBACIÓN DE COMPRA El emprendedor validará el mercado Asignado por [PERSON_…" at bounding box center [445, 232] width 891 height 464
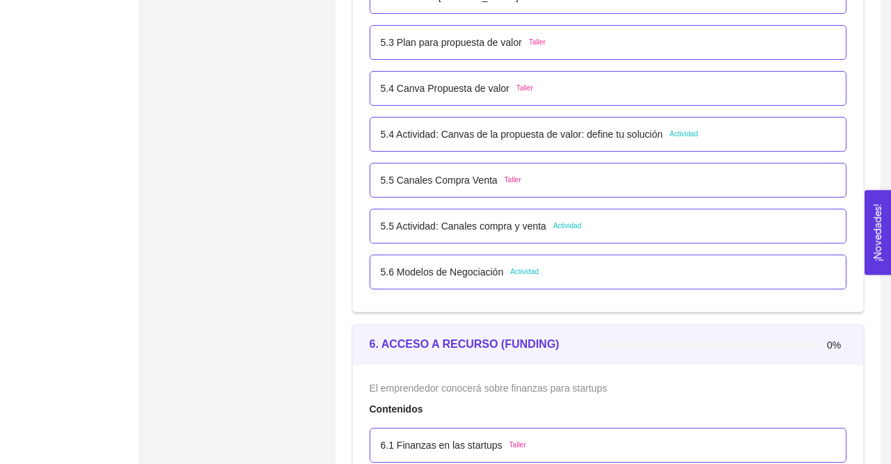
scroll to position [2897, 0]
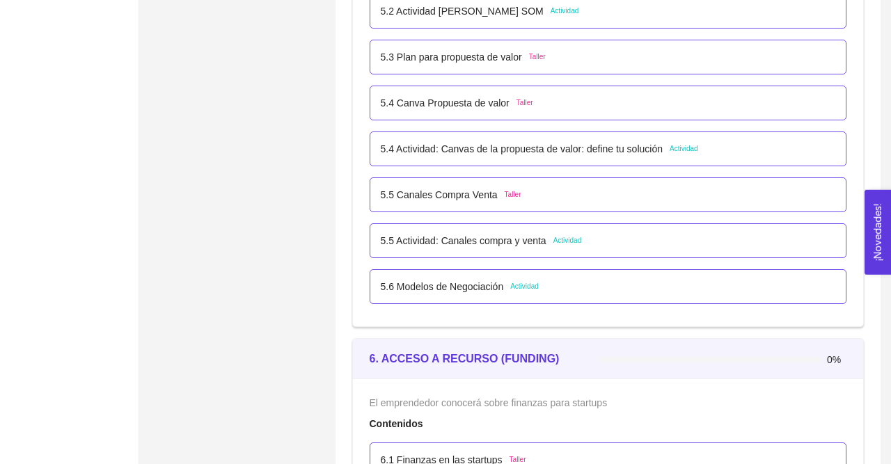
click at [438, 283] on p "5.6 Modelos de Negociación" at bounding box center [442, 286] width 123 height 15
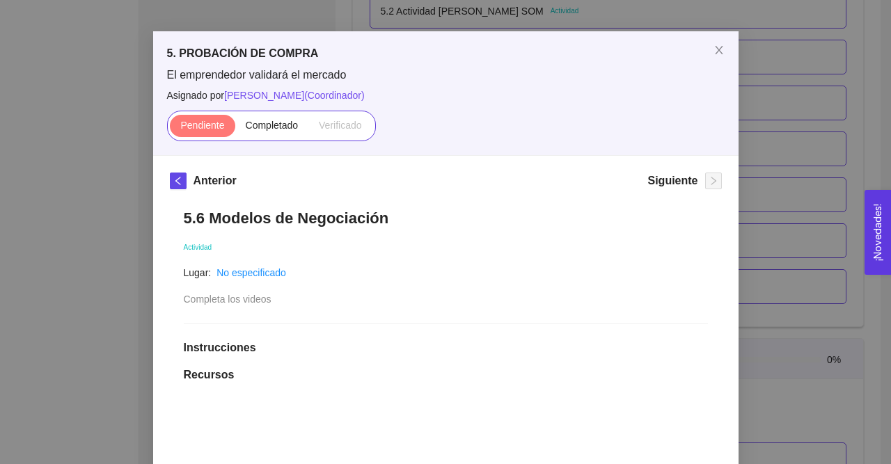
scroll to position [13, 0]
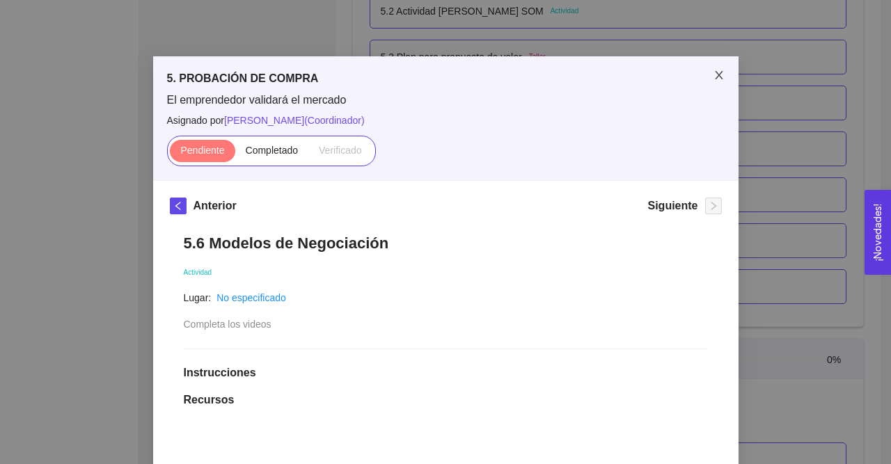
click at [708, 85] on span "Close" at bounding box center [718, 75] width 39 height 39
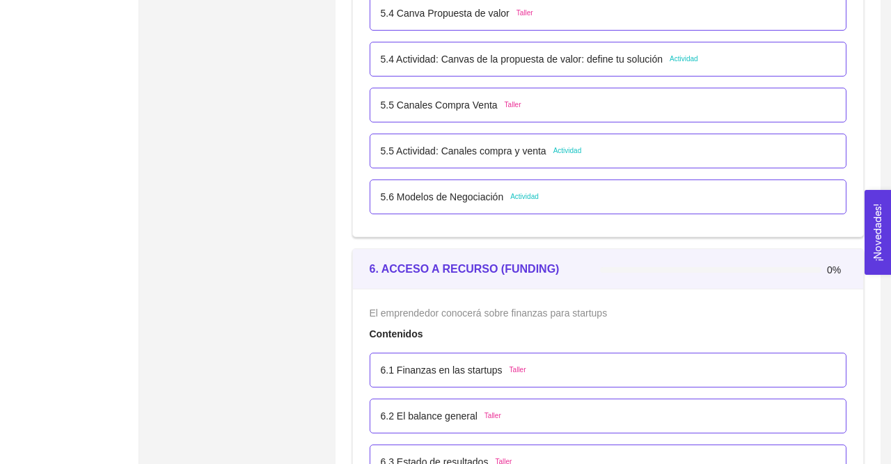
scroll to position [2989, 0]
click at [414, 149] on p "5.5 Actividad: Canales compra y venta" at bounding box center [464, 149] width 166 height 15
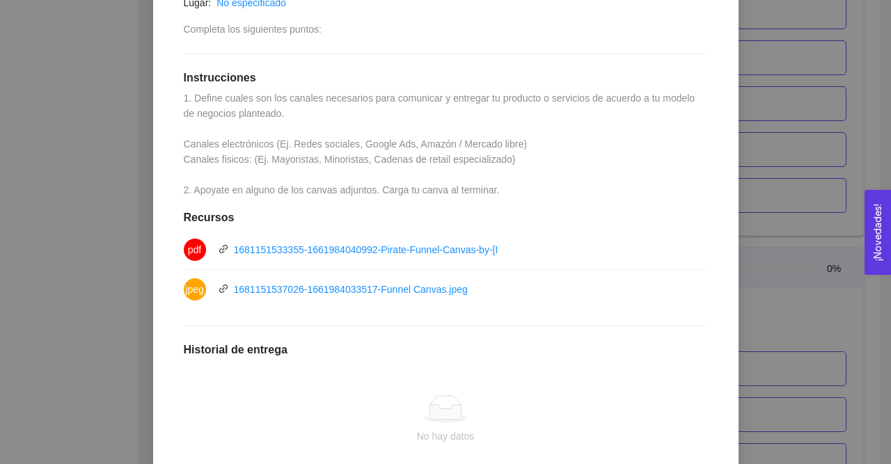
scroll to position [320, 0]
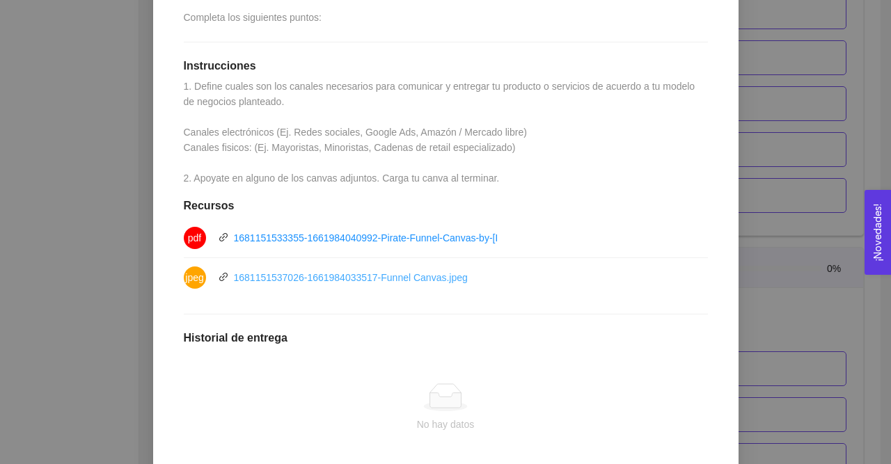
click at [326, 281] on link "1681151537026-1661984033517-Funnel Canvas.jpeg" at bounding box center [351, 277] width 234 height 11
